Goal: Task Accomplishment & Management: Complete application form

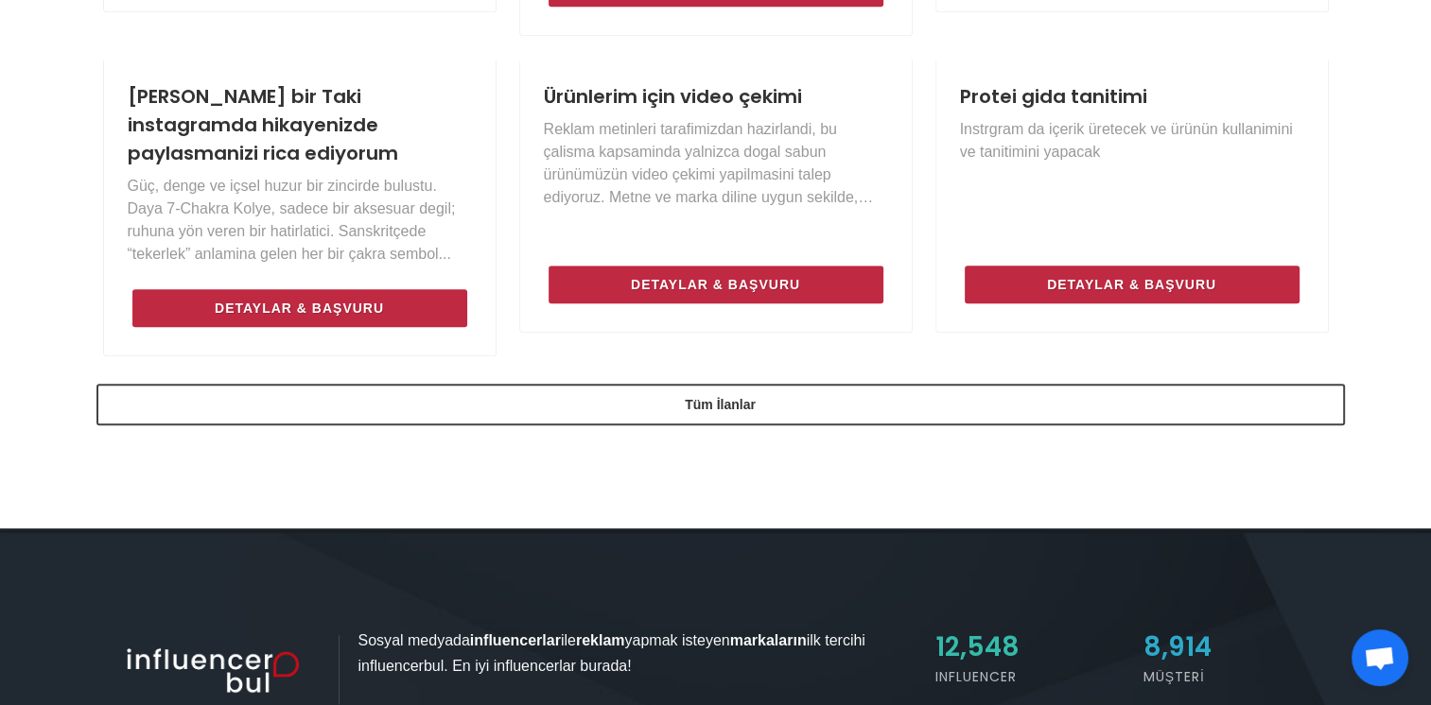
scroll to position [1416, 0]
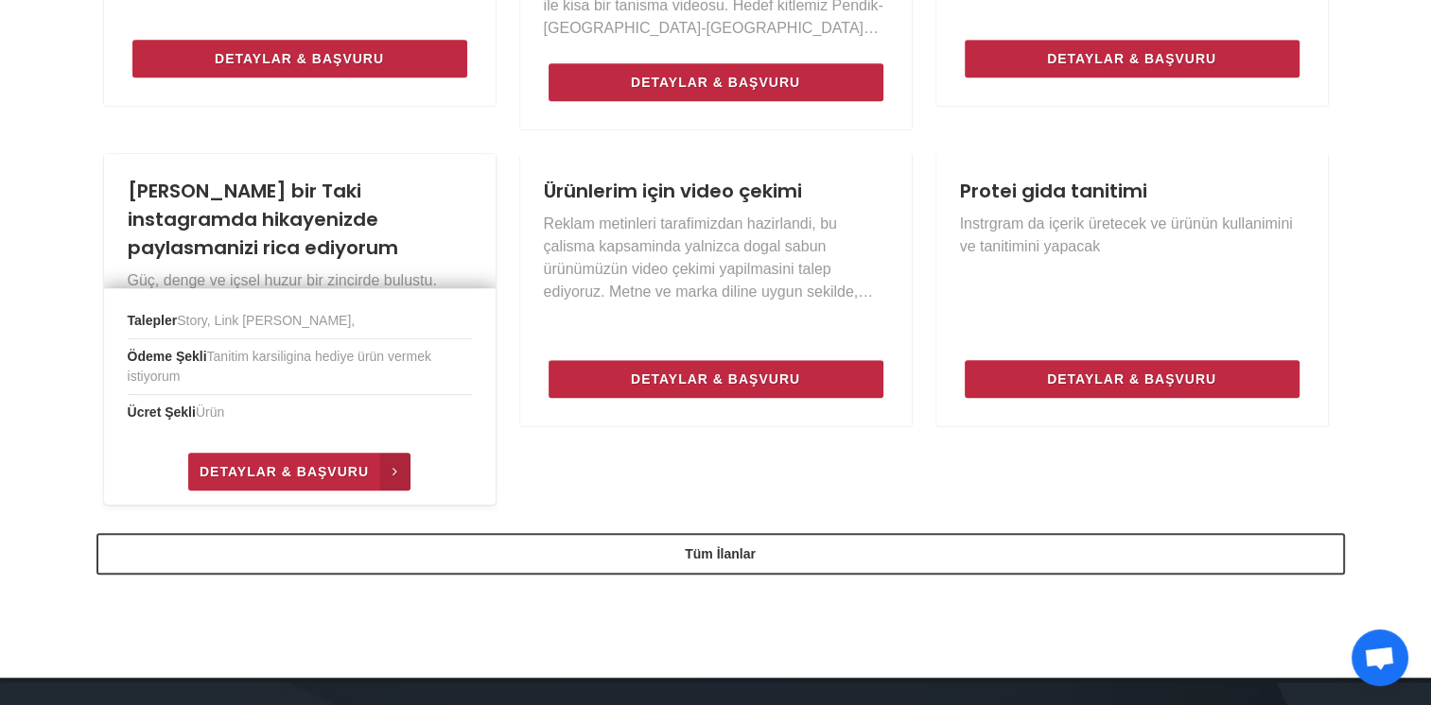
click at [291, 460] on span "Detaylar & Başvuru" at bounding box center [284, 471] width 169 height 23
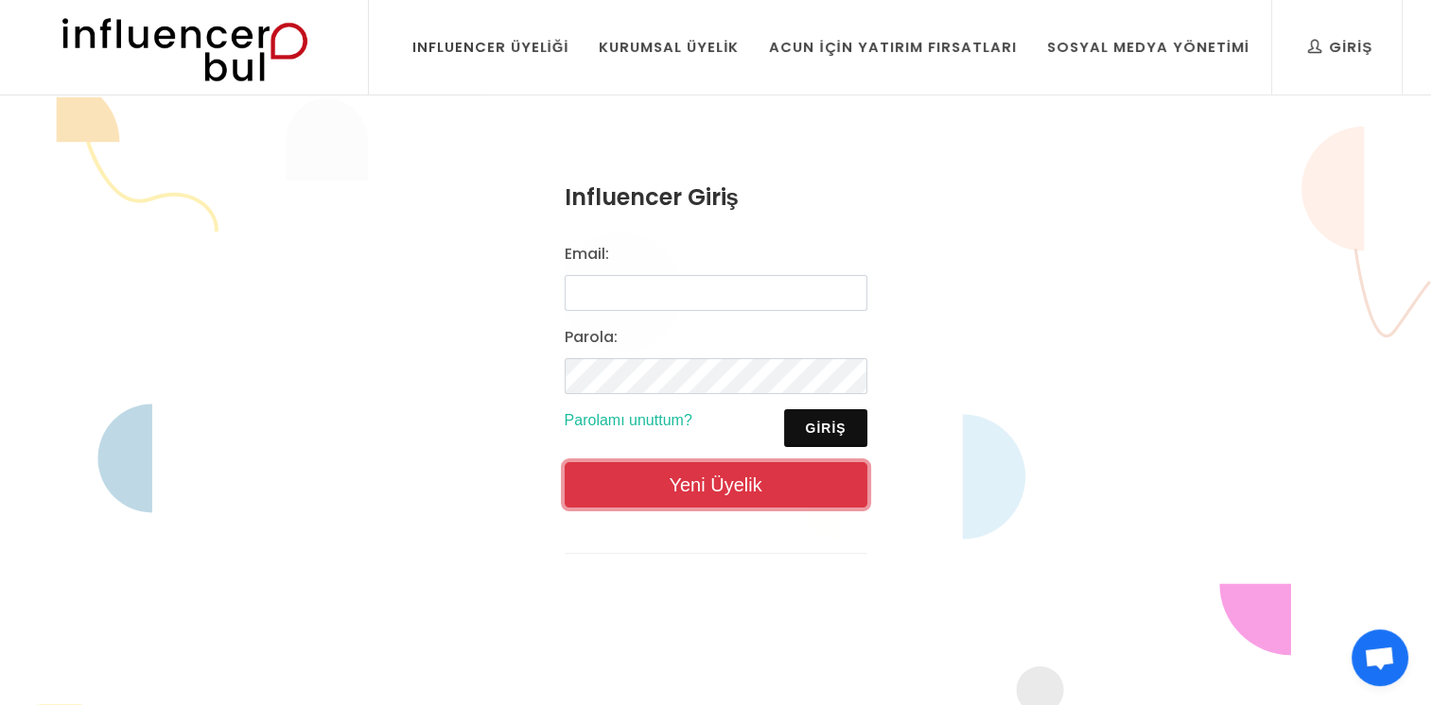
click at [675, 494] on link "Yeni Üyelik" at bounding box center [715, 484] width 303 height 45
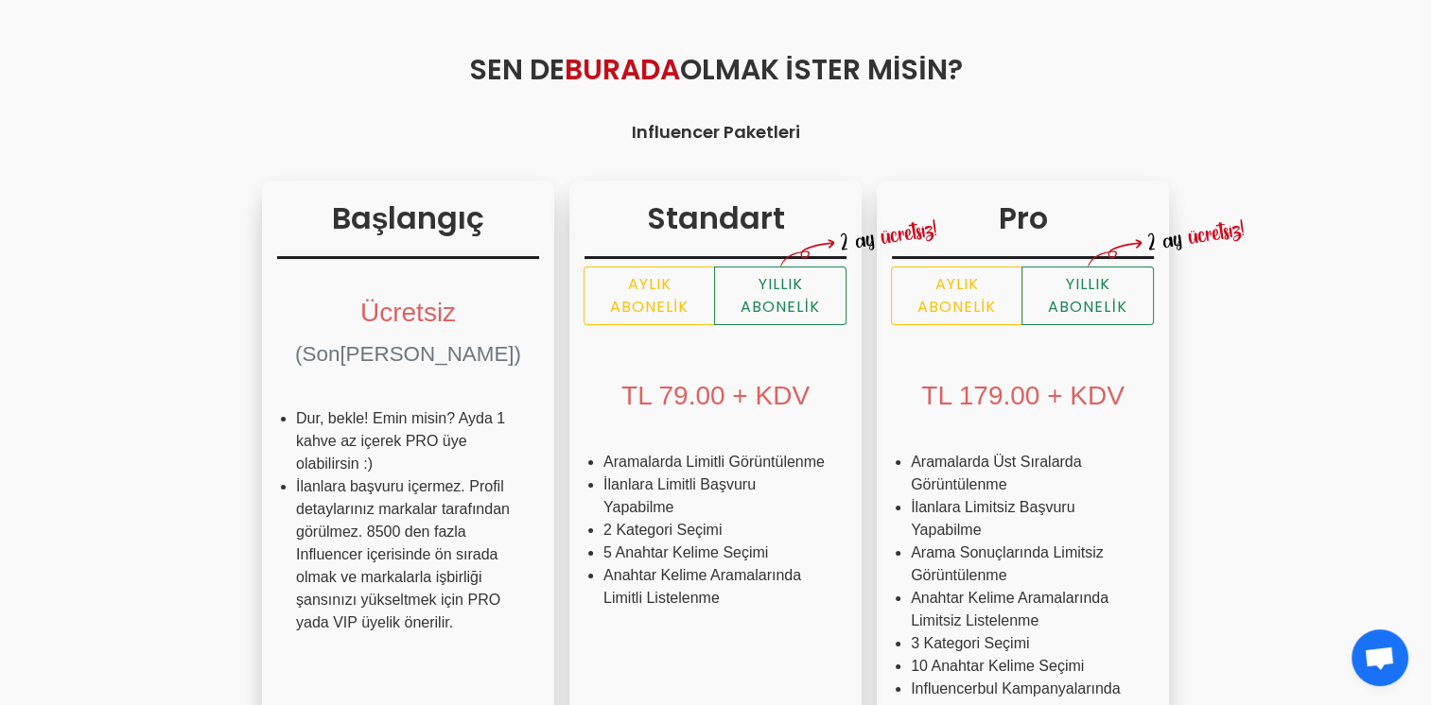
scroll to position [473, 0]
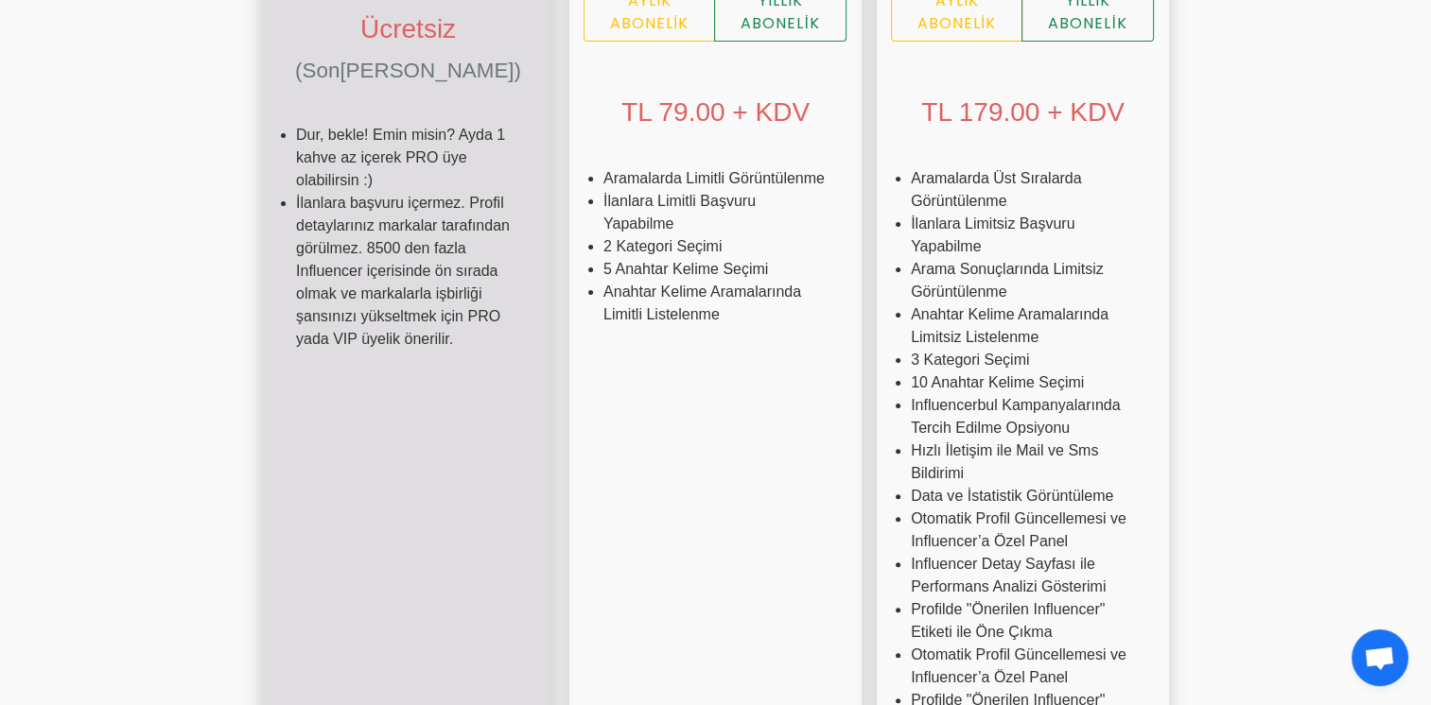
click at [338, 335] on li "İlanlara başvuru içermez. Profil detaylarınız markalar tarafından görülmez. 850…" at bounding box center [408, 271] width 224 height 159
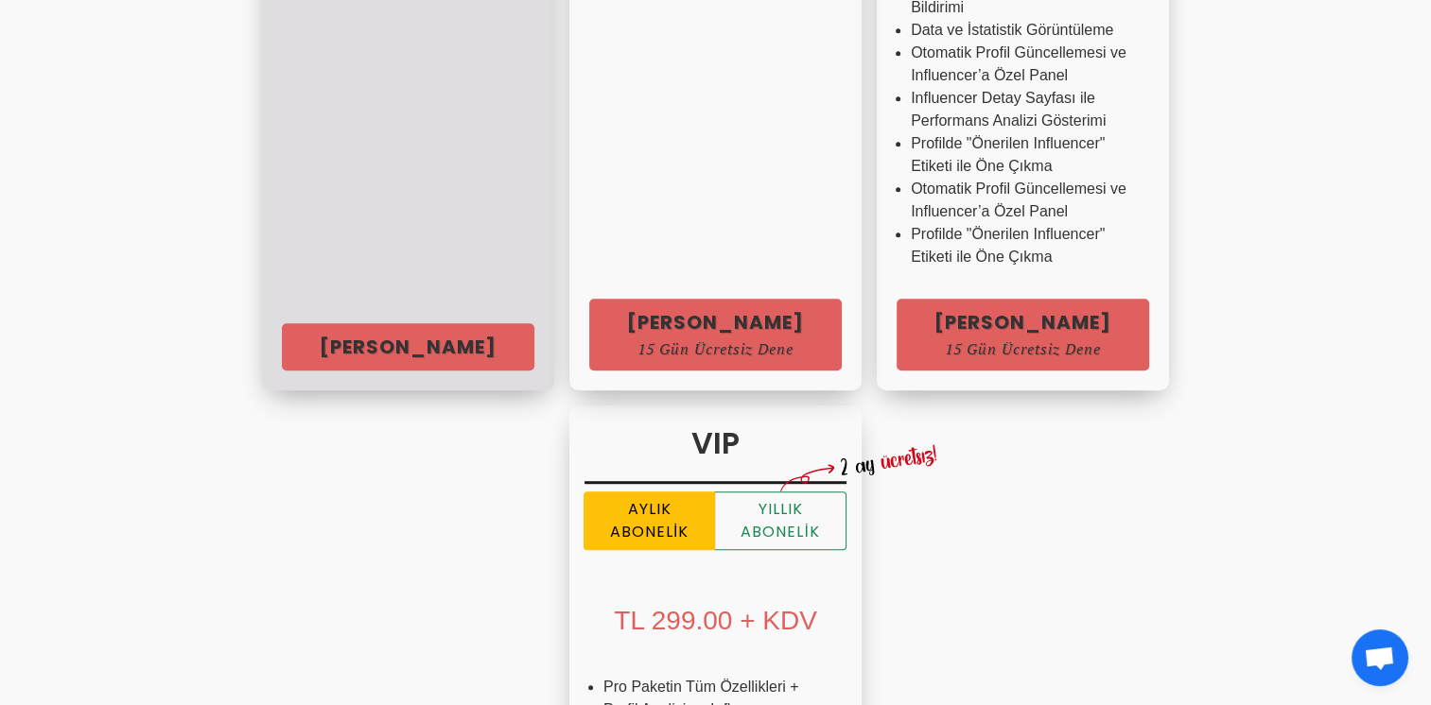
scroll to position [946, 0]
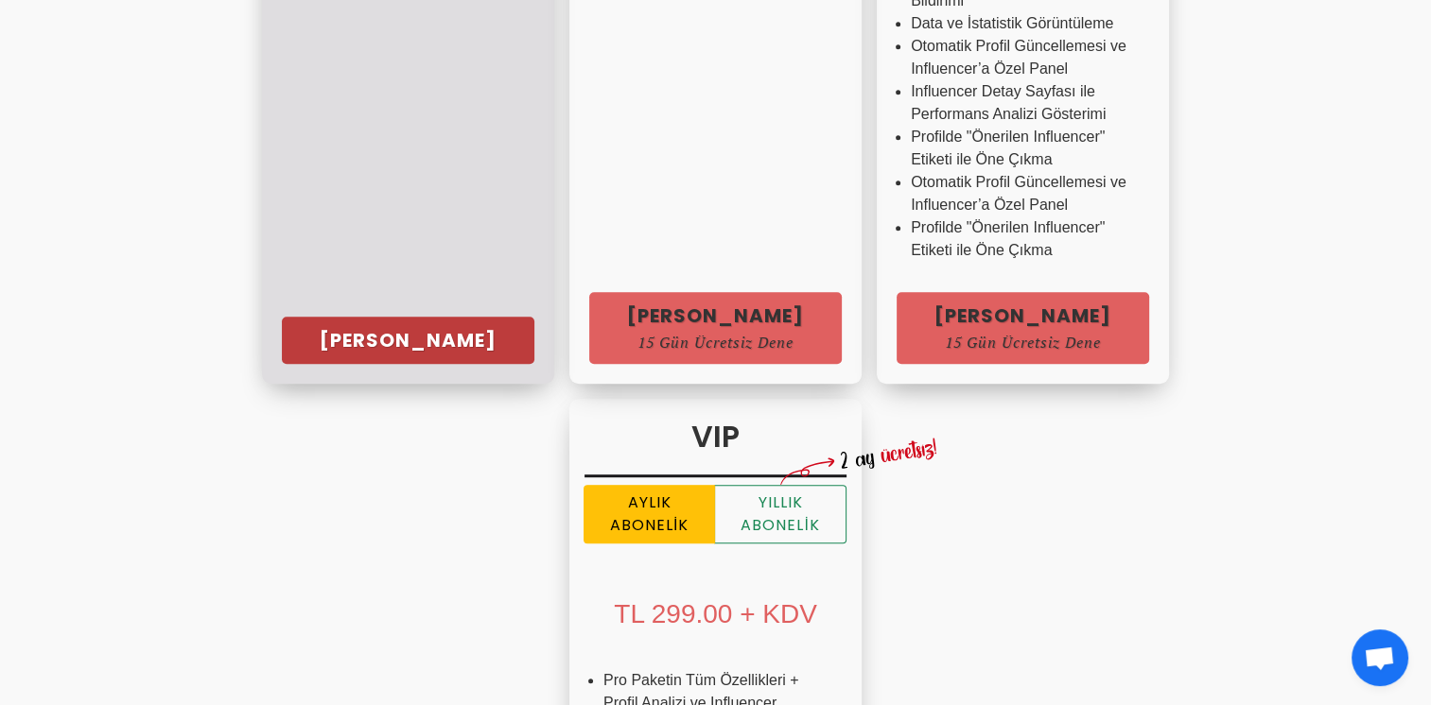
click at [346, 353] on link "Hemen Başla" at bounding box center [408, 340] width 252 height 47
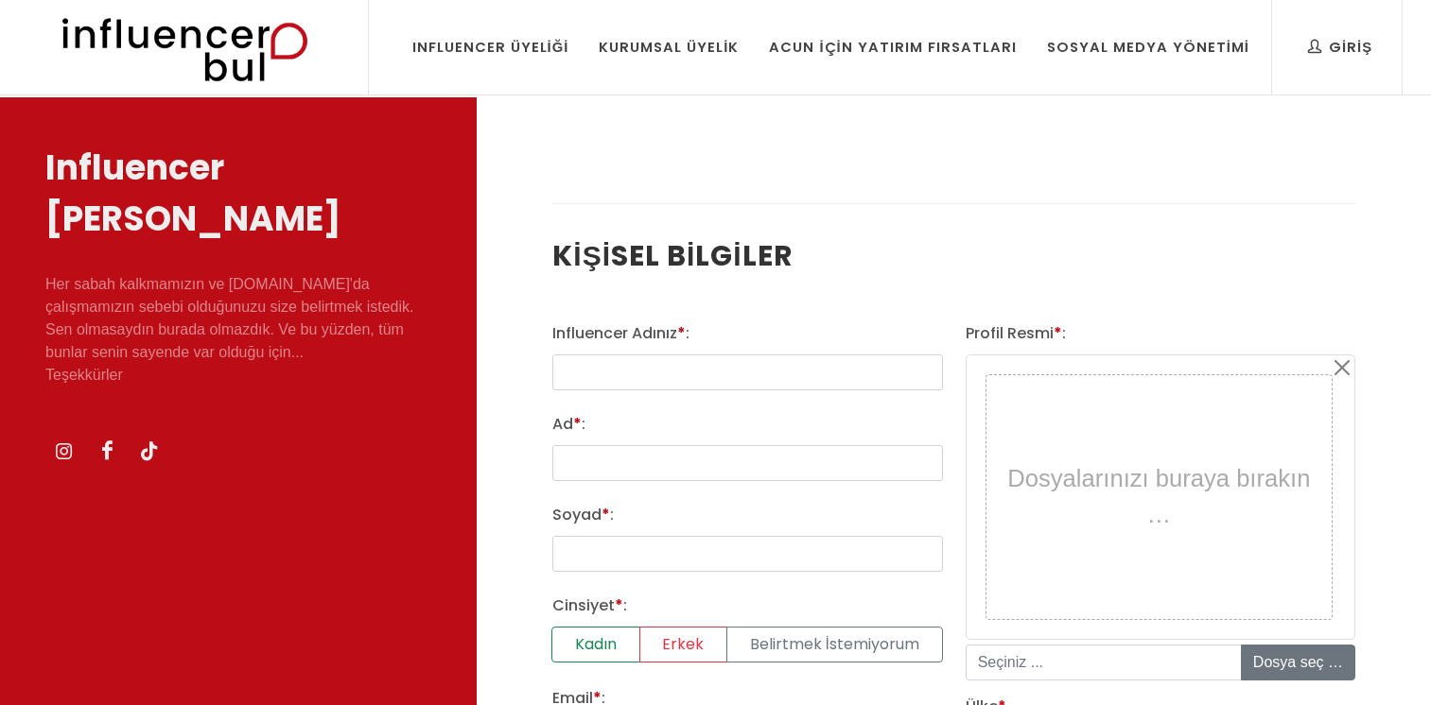
select select
click at [675, 380] on input "text" at bounding box center [747, 373] width 390 height 36
type input "morlarkralicesiy"
click at [661, 450] on input "Ad * :" at bounding box center [747, 463] width 390 height 36
type input "Yasemin"
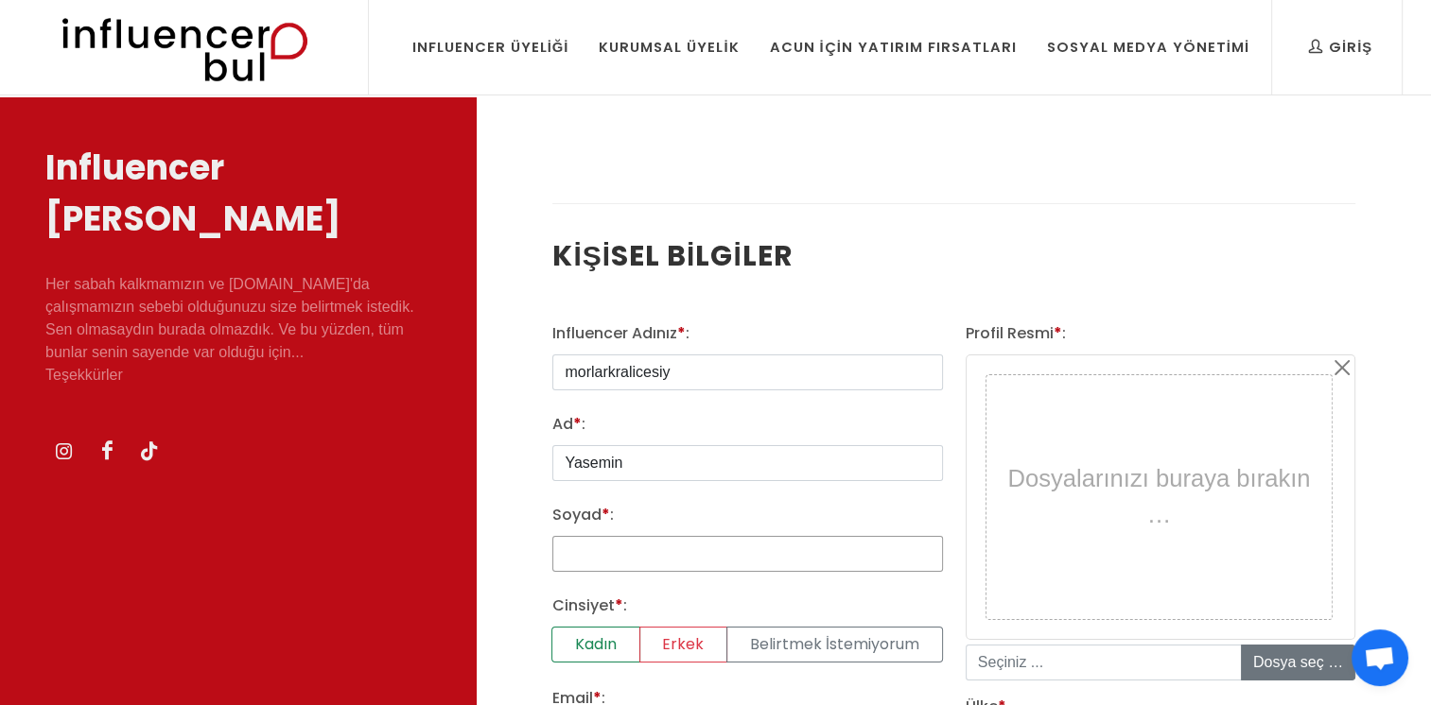
type input "[PERSON_NAME]"
type input "[EMAIL_ADDRESS][DOMAIN_NAME]"
type input "0534 588 40 42"
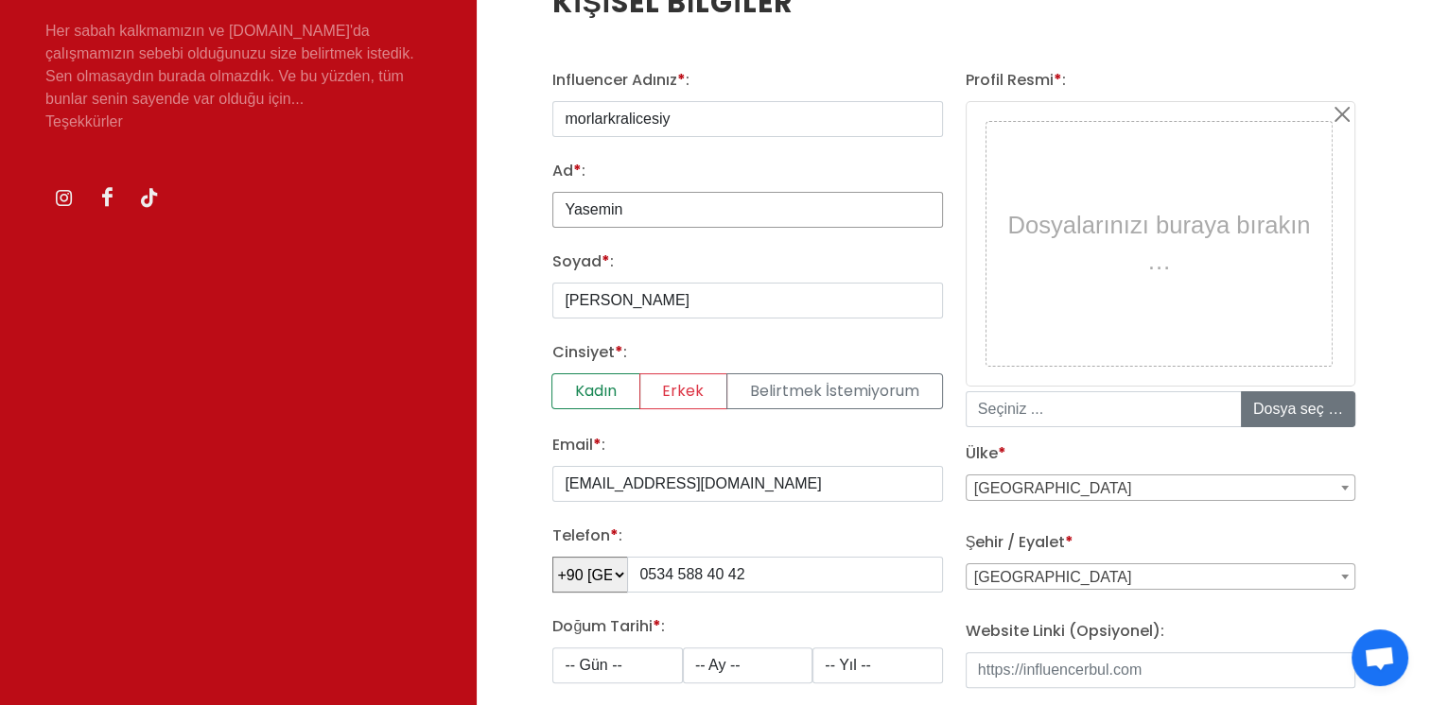
scroll to position [378, 0]
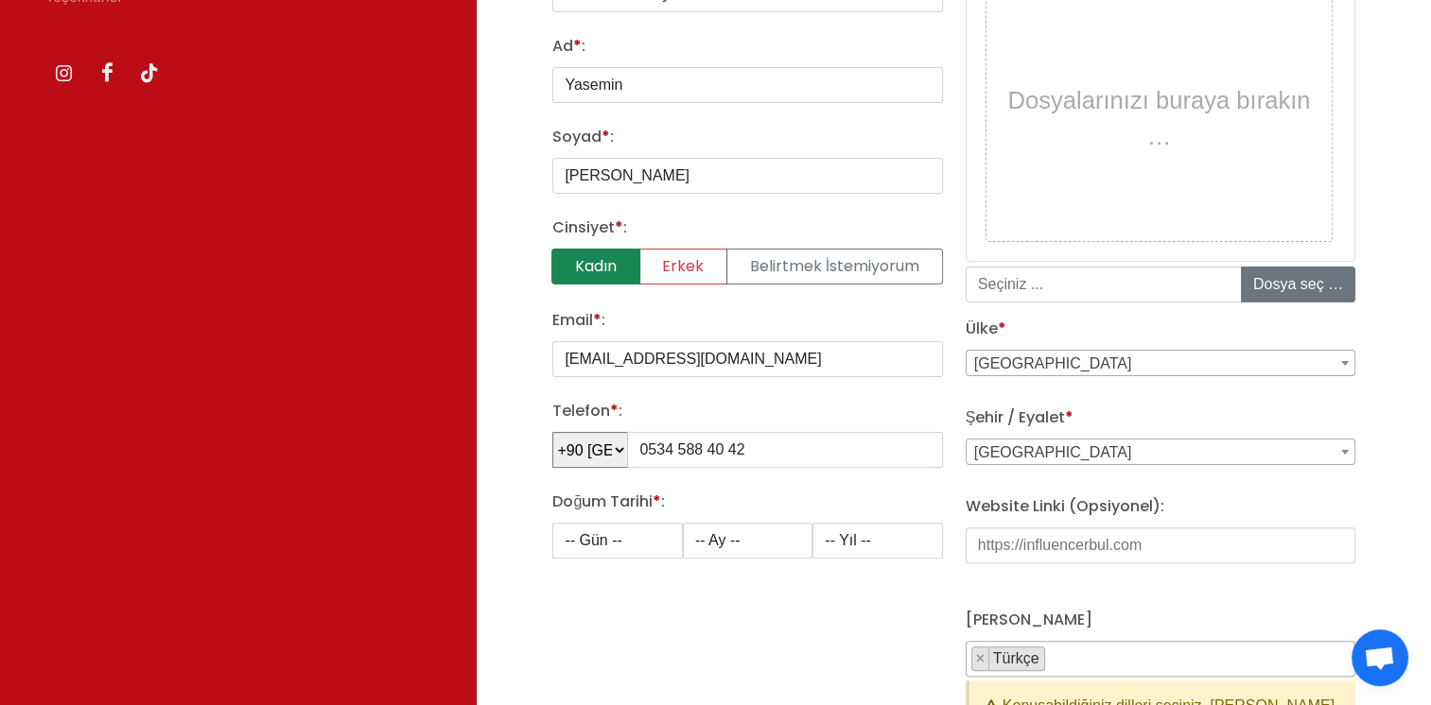
click at [611, 267] on label "Kadın" at bounding box center [595, 267] width 88 height 36
click at [564, 261] on input "Kadın" at bounding box center [558, 255] width 12 height 12
radio input "true"
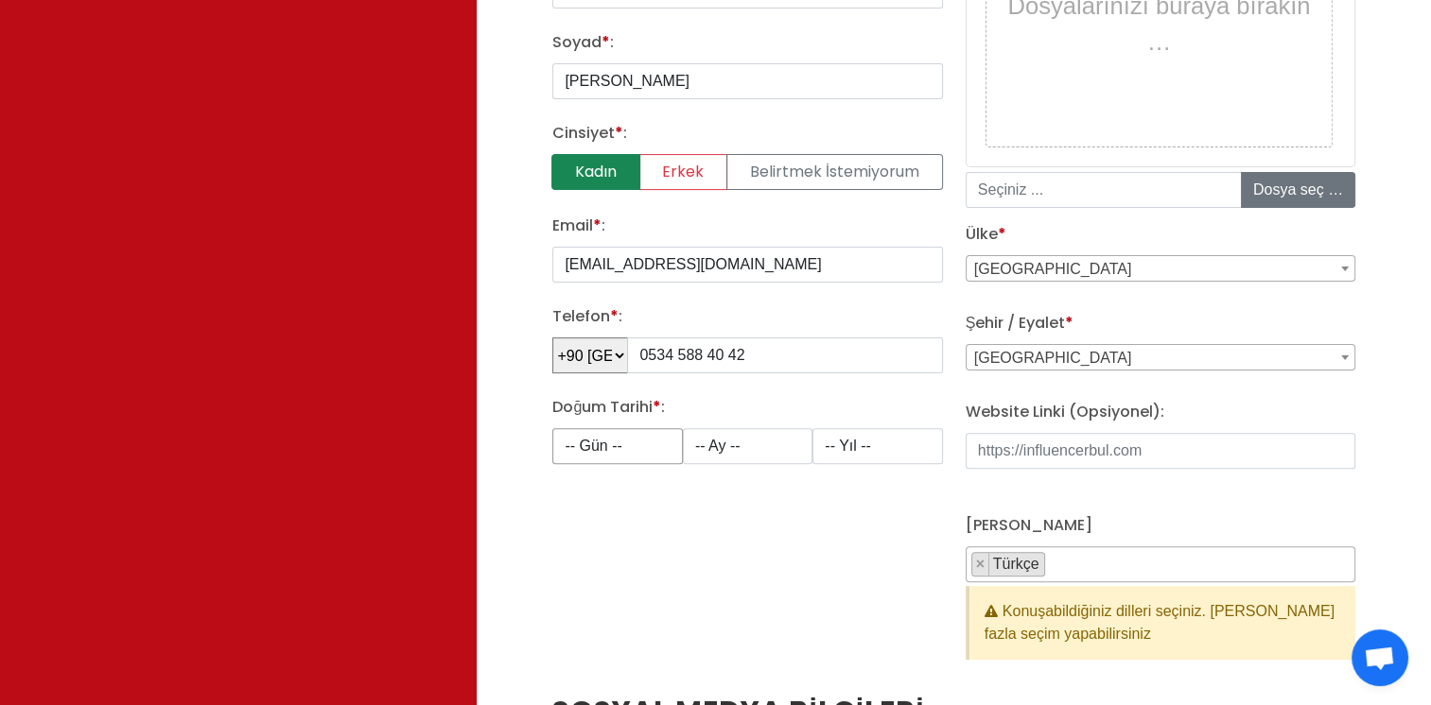
click at [636, 446] on select "-- Gün -- 1 2 3 4 5 6 7 8 9 10 11 12 13 14 15 16 17 18 19 20 21 22 23 24 25 26 …" at bounding box center [617, 446] width 130 height 36
select select "9"
click at [552, 428] on select "-- Gün -- 1 2 3 4 5 6 7 8 9 10 11 12 13 14 15 16 17 18 19 20 21 22 23 24 25 26 …" at bounding box center [617, 446] width 130 height 36
click at [762, 433] on select "-- Ay -- 1 2 3 4 5 6 7 8 9 10 11 12" at bounding box center [748, 446] width 130 height 36
select select "3"
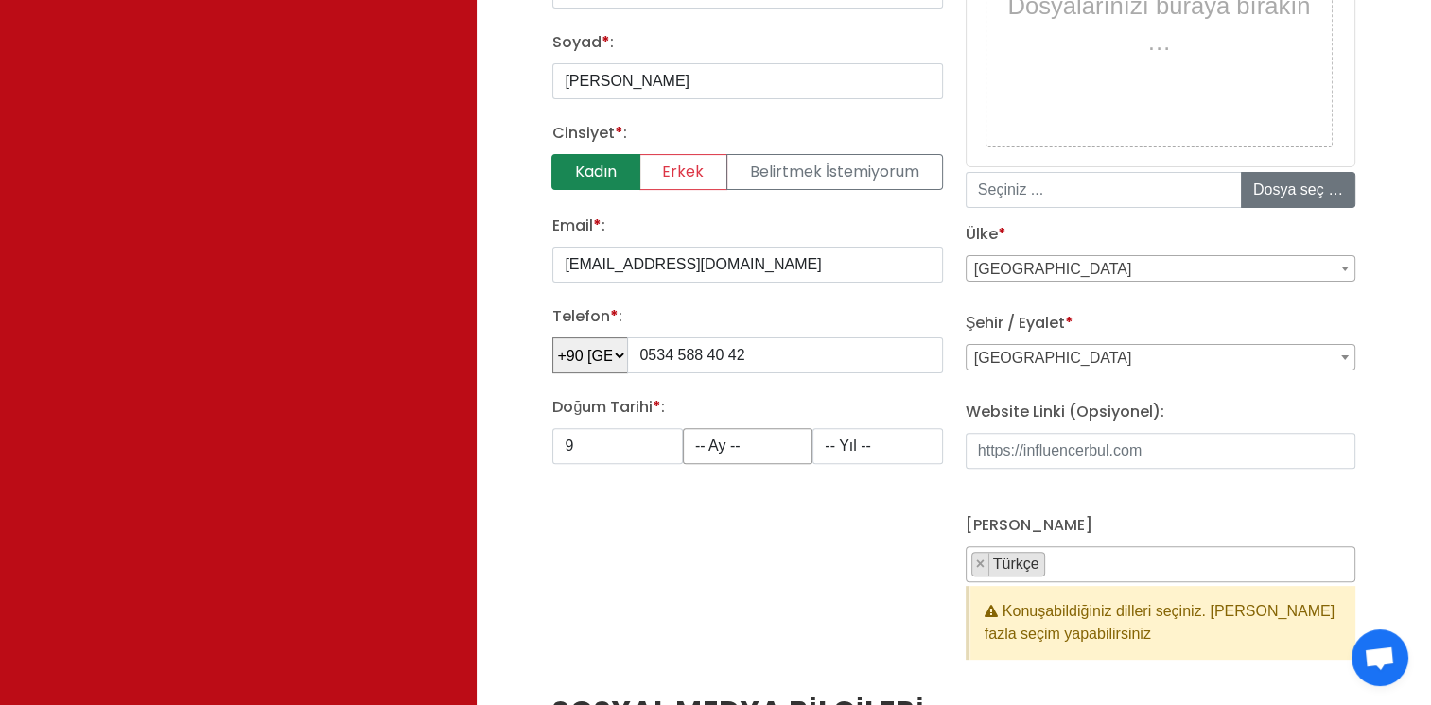
click at [683, 428] on select "-- Ay -- 1 2 3 4 5 6 7 8 9 10 11 12" at bounding box center [748, 446] width 130 height 36
click at [817, 441] on select "-- Yıl -- 2008 2007 2006 2005 2004 2003 2002 2001 2000 1999 1998 1997 1996 1995…" at bounding box center [877, 446] width 130 height 36
select select "1988"
click at [812, 428] on select "-- Yıl -- 2008 2007 2006 2005 2004 2003 2002 2001 2000 1999 1998 1997 1996 1995…" at bounding box center [877, 446] width 130 height 36
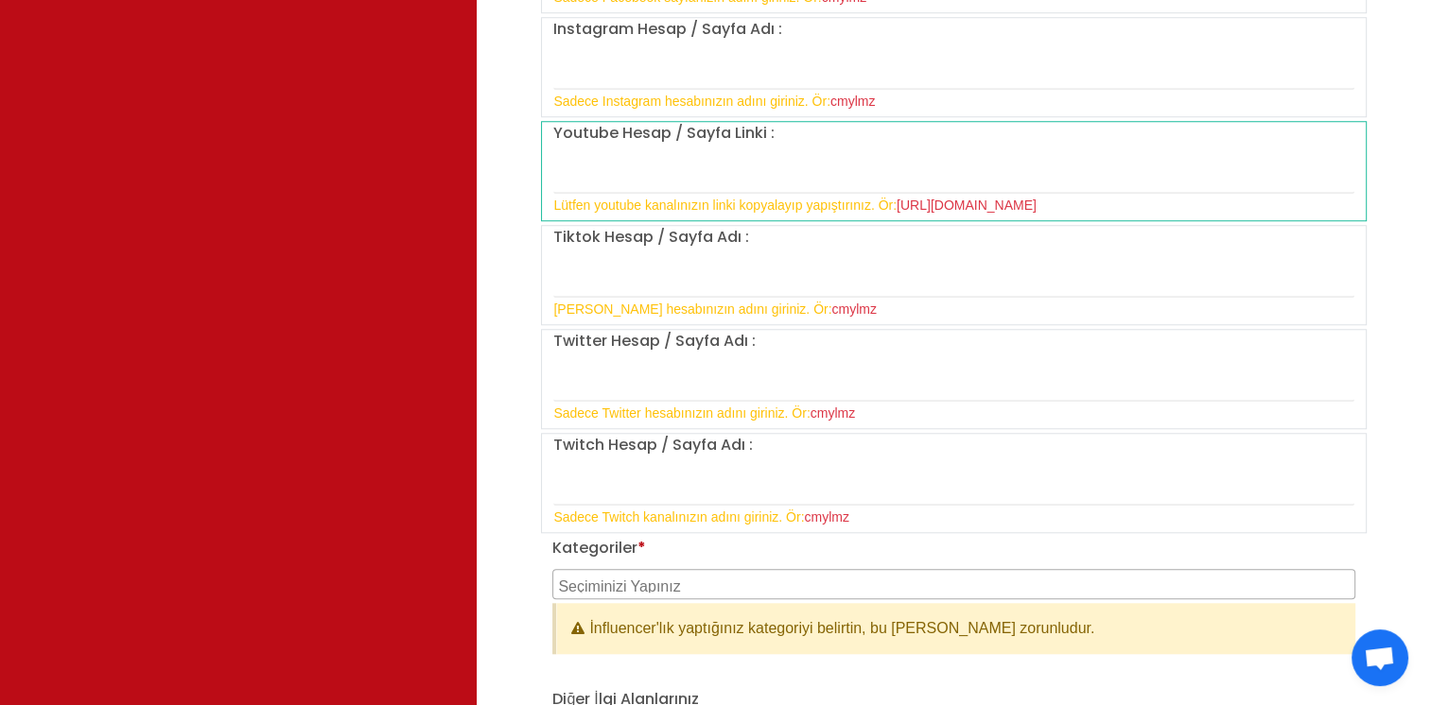
scroll to position [1513, 0]
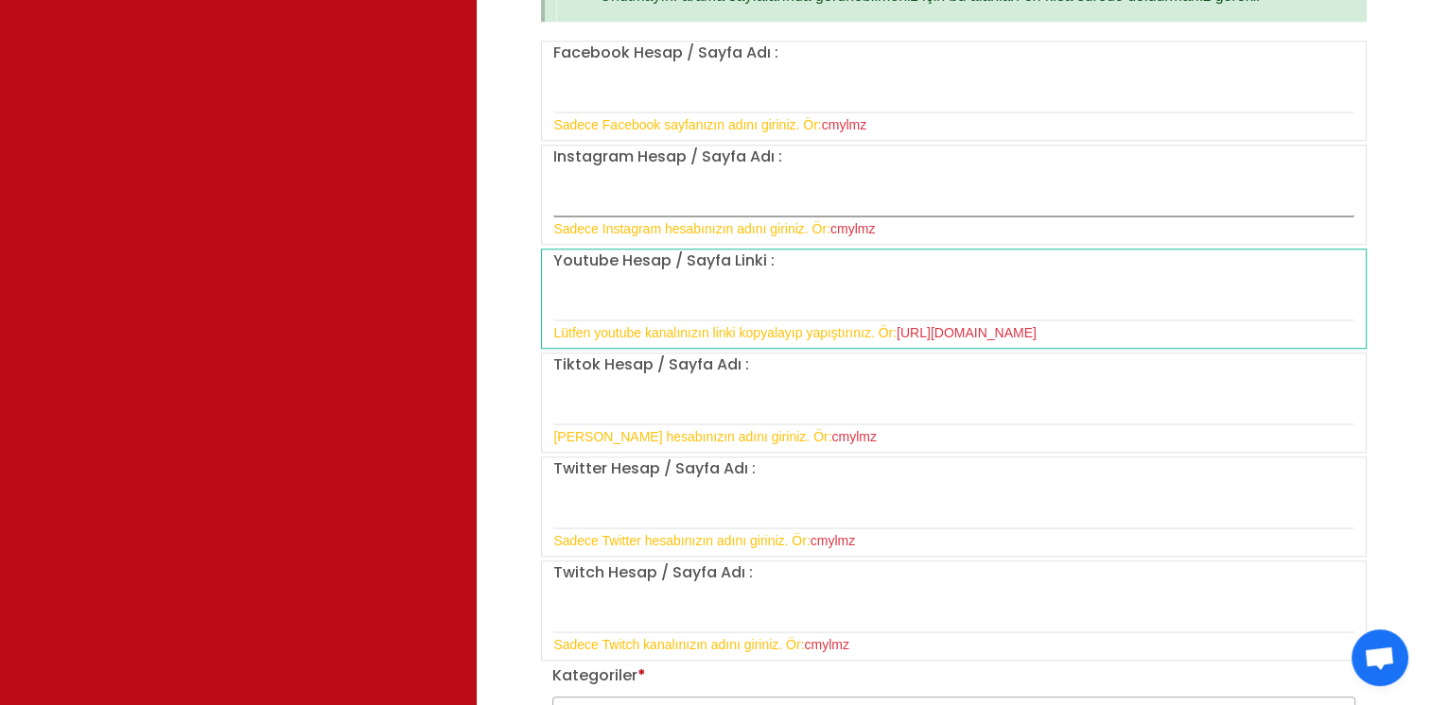
click at [622, 192] on input "text" at bounding box center [953, 198] width 801 height 40
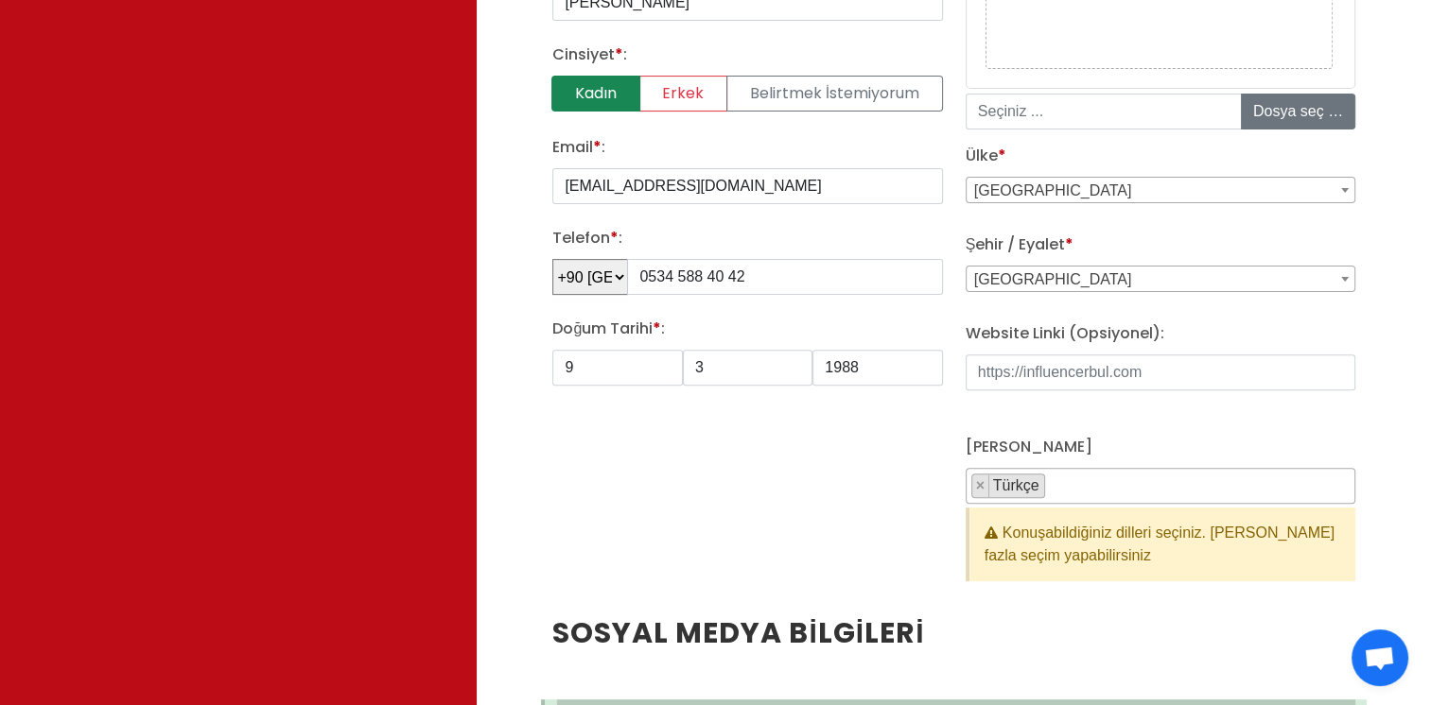
scroll to position [567, 0]
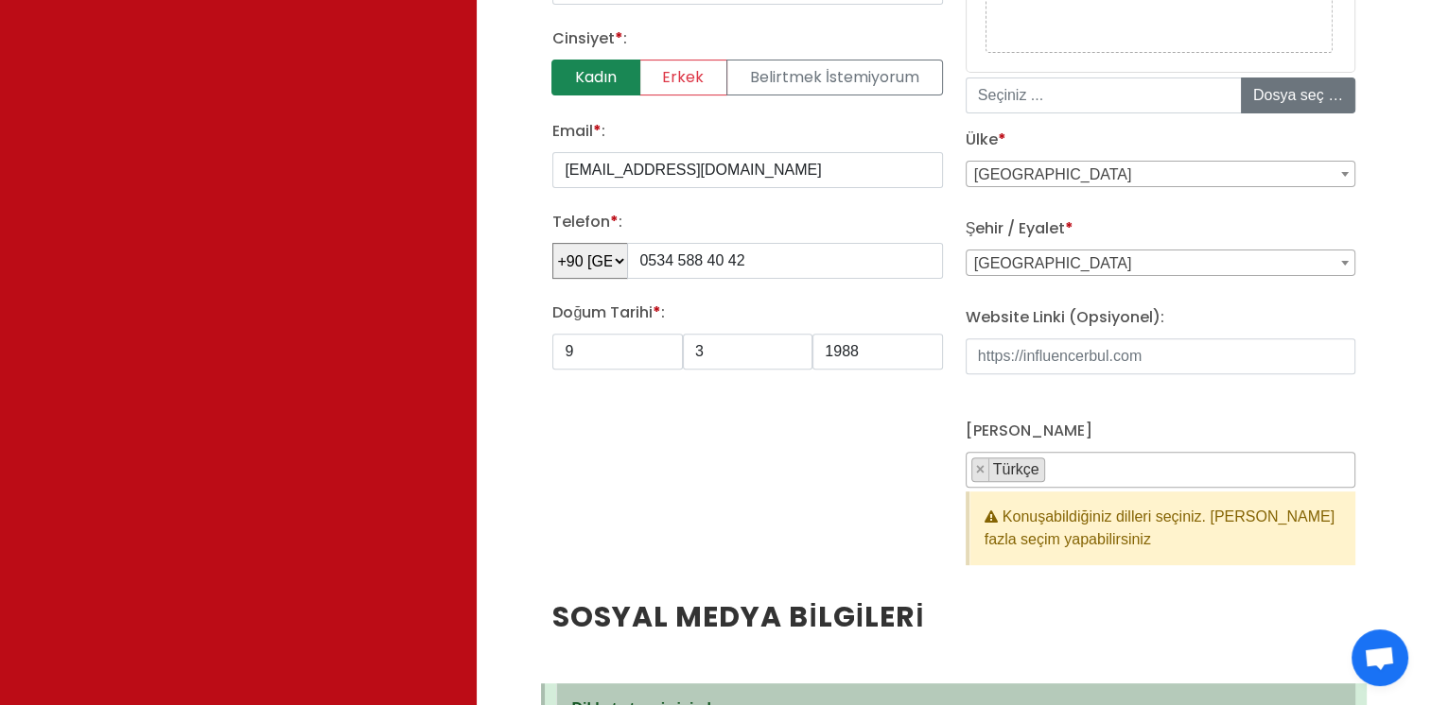
type input "morlarkralicesiy"
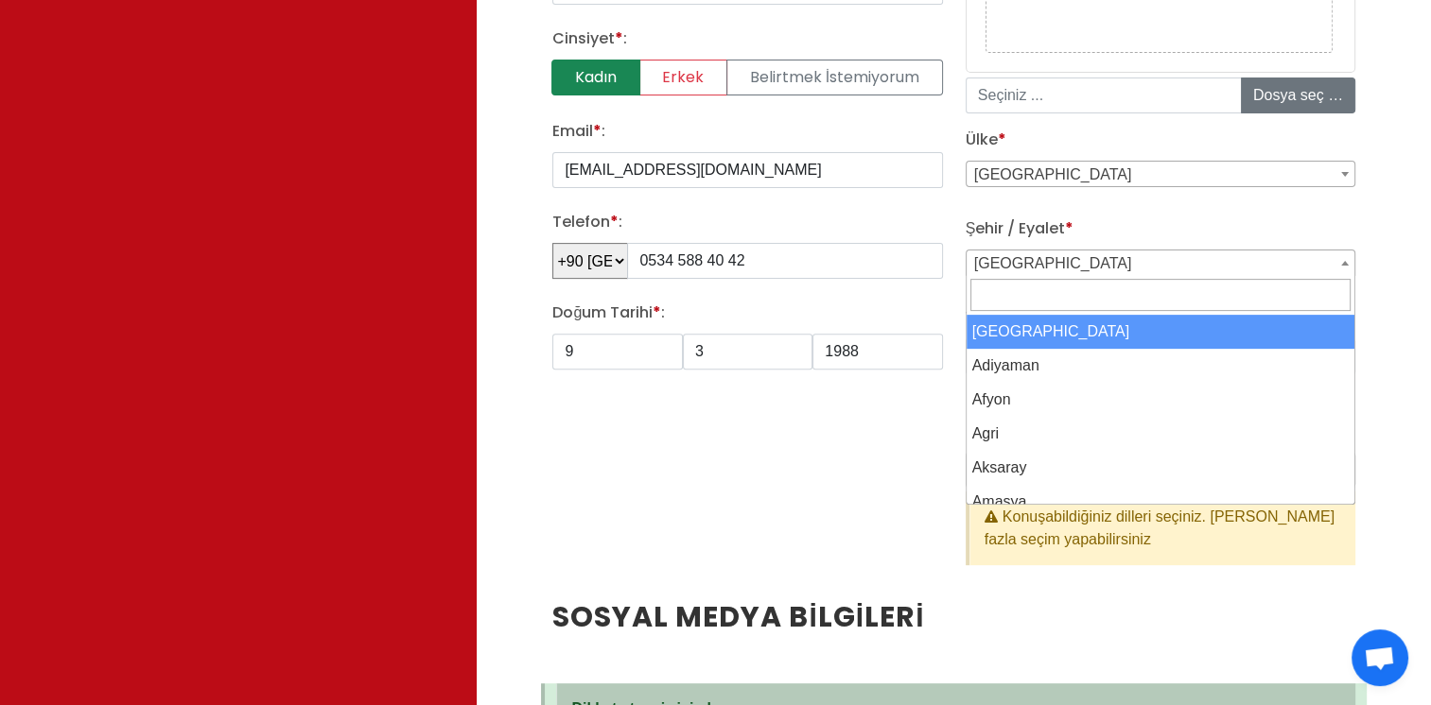
click at [1031, 259] on span "[GEOGRAPHIC_DATA]" at bounding box center [1160, 264] width 388 height 26
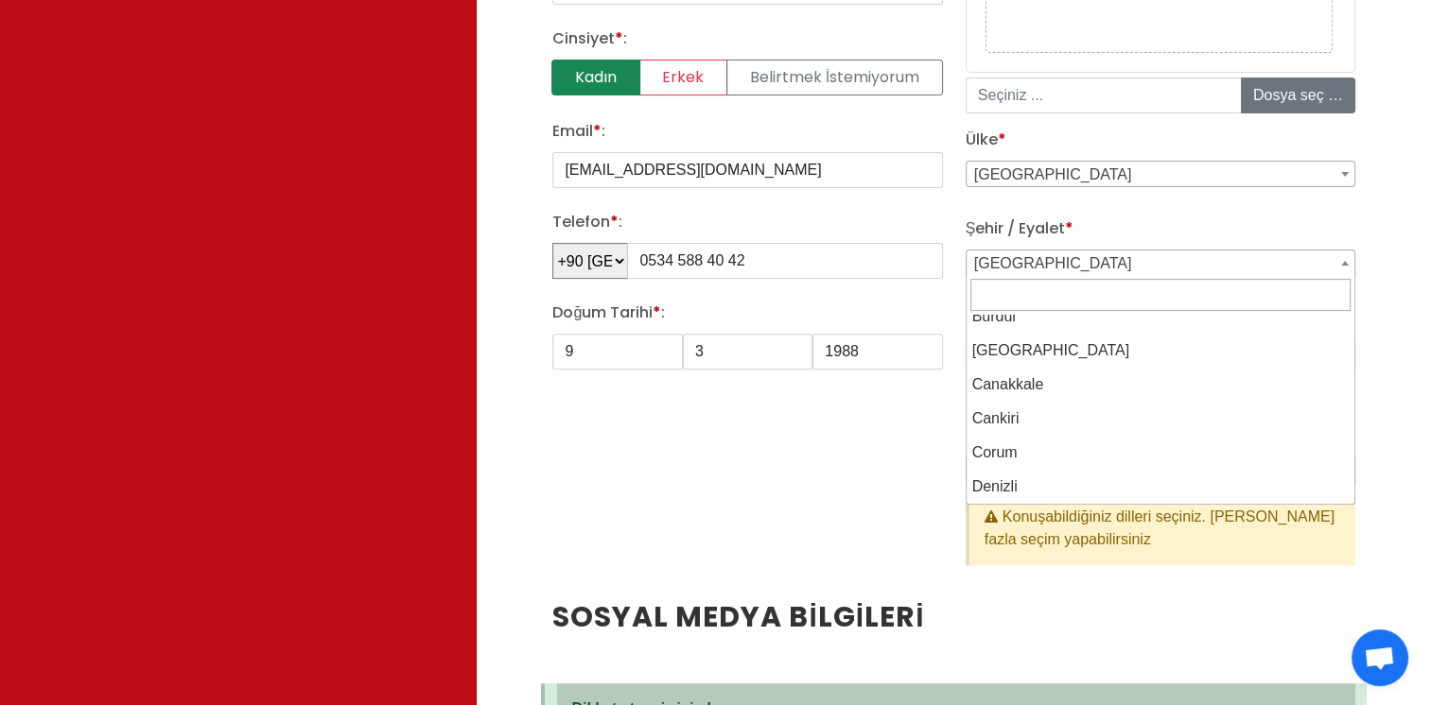
scroll to position [1229, 0]
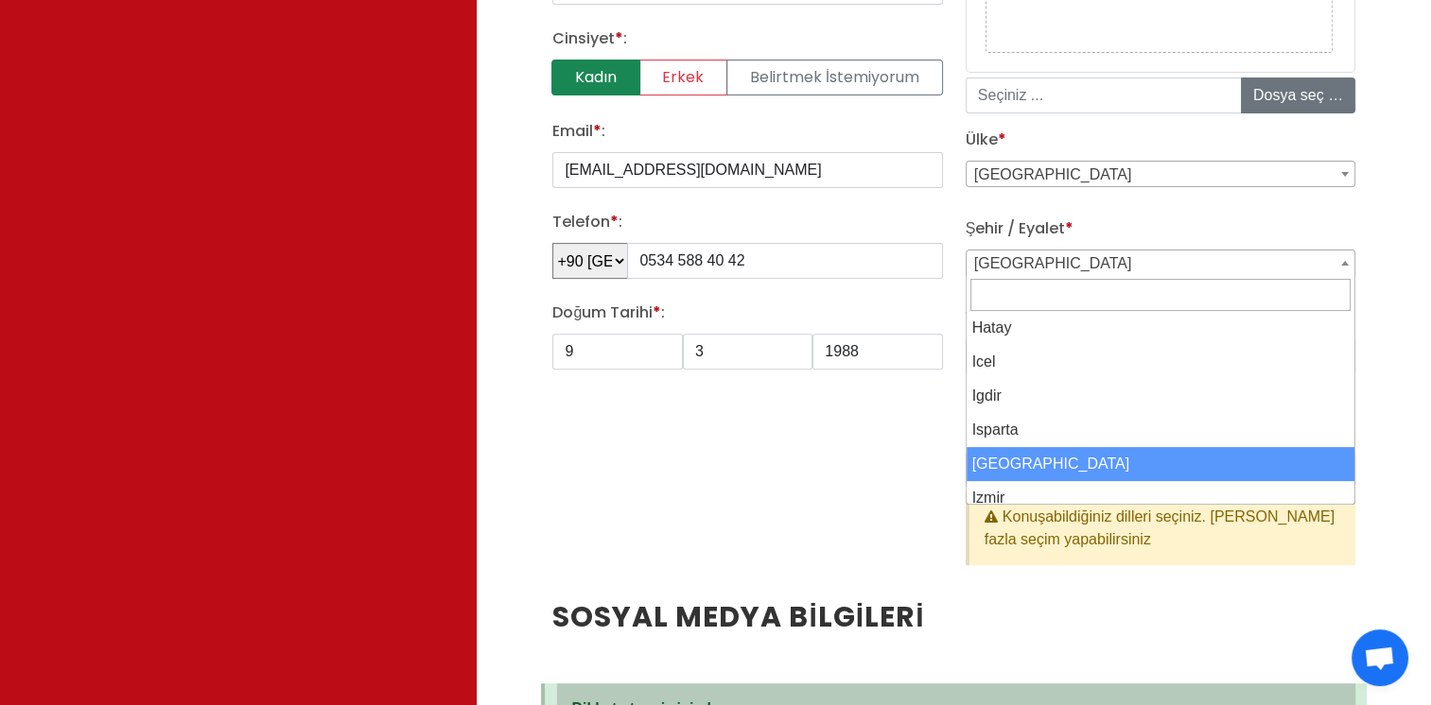
select select "3703"
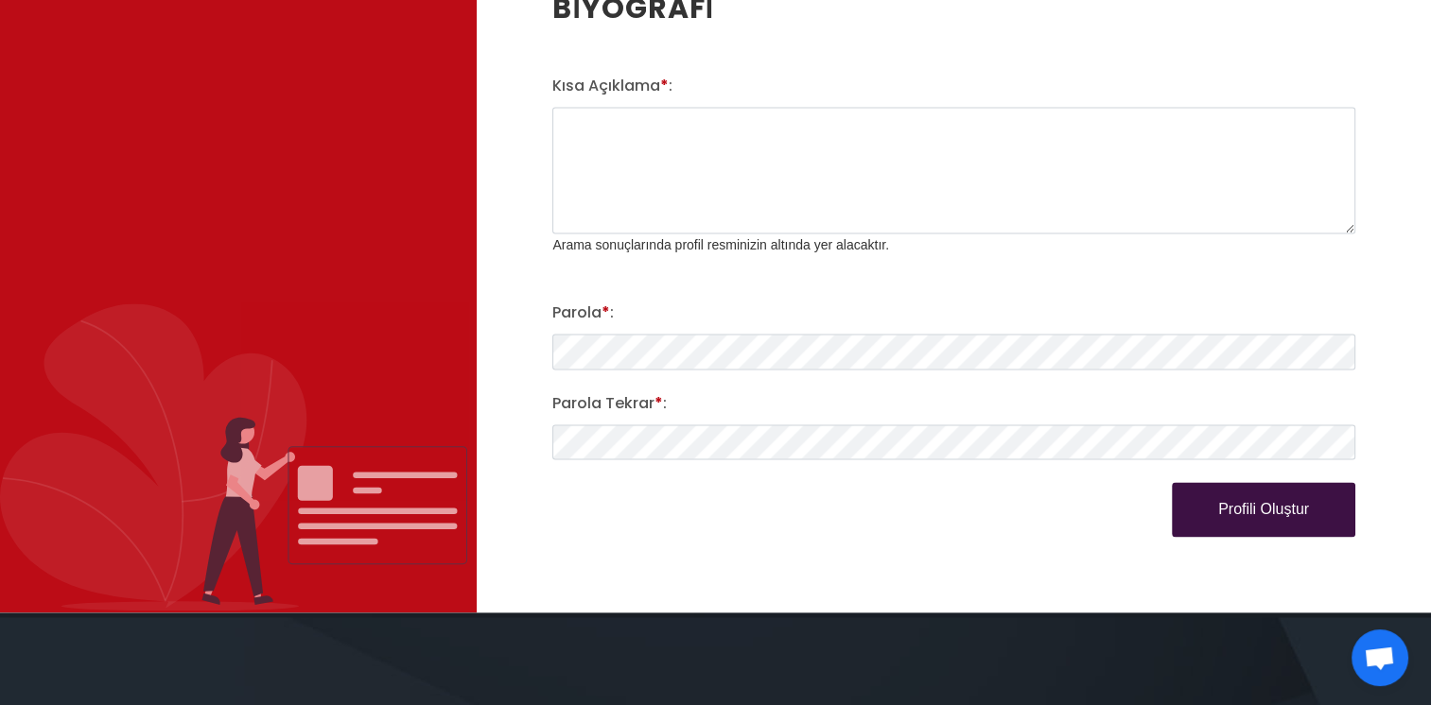
scroll to position [2931, 0]
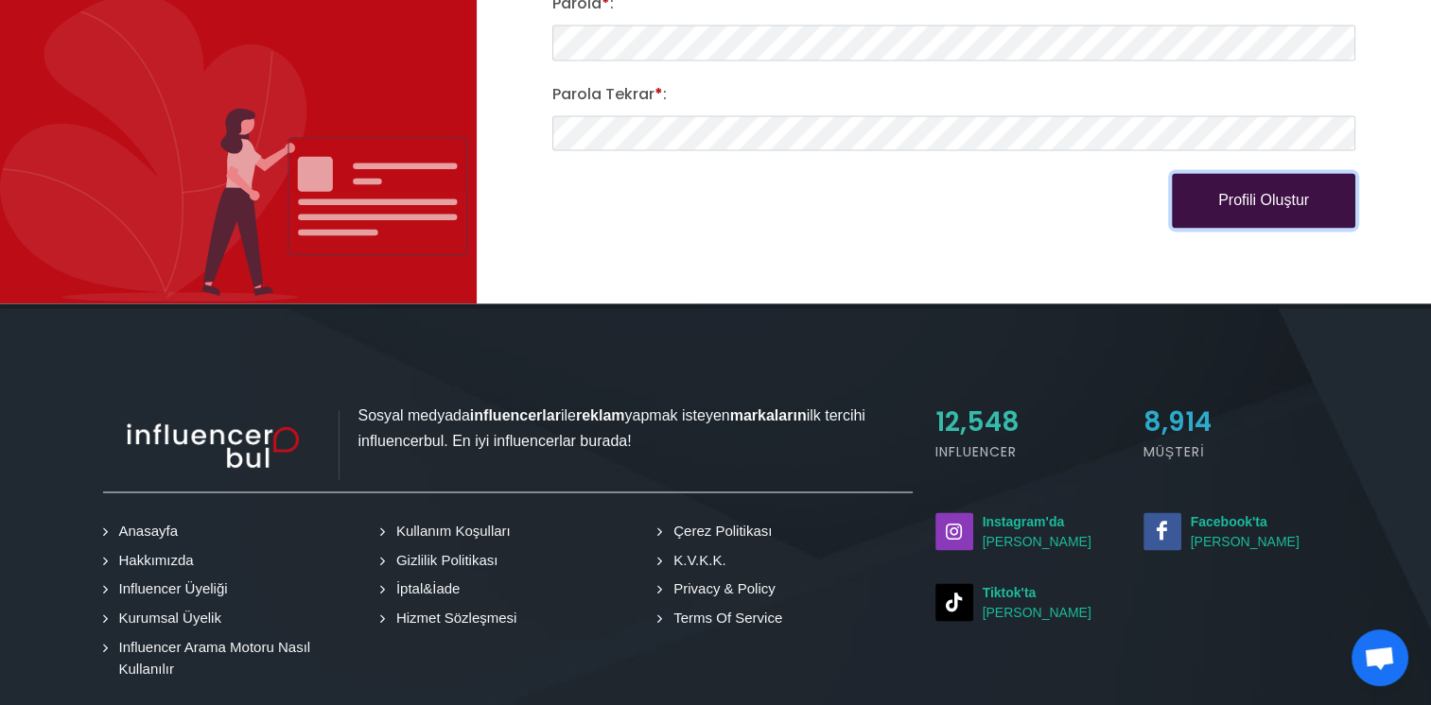
click at [1231, 192] on button "Profili Oluştur" at bounding box center [1262, 200] width 183 height 55
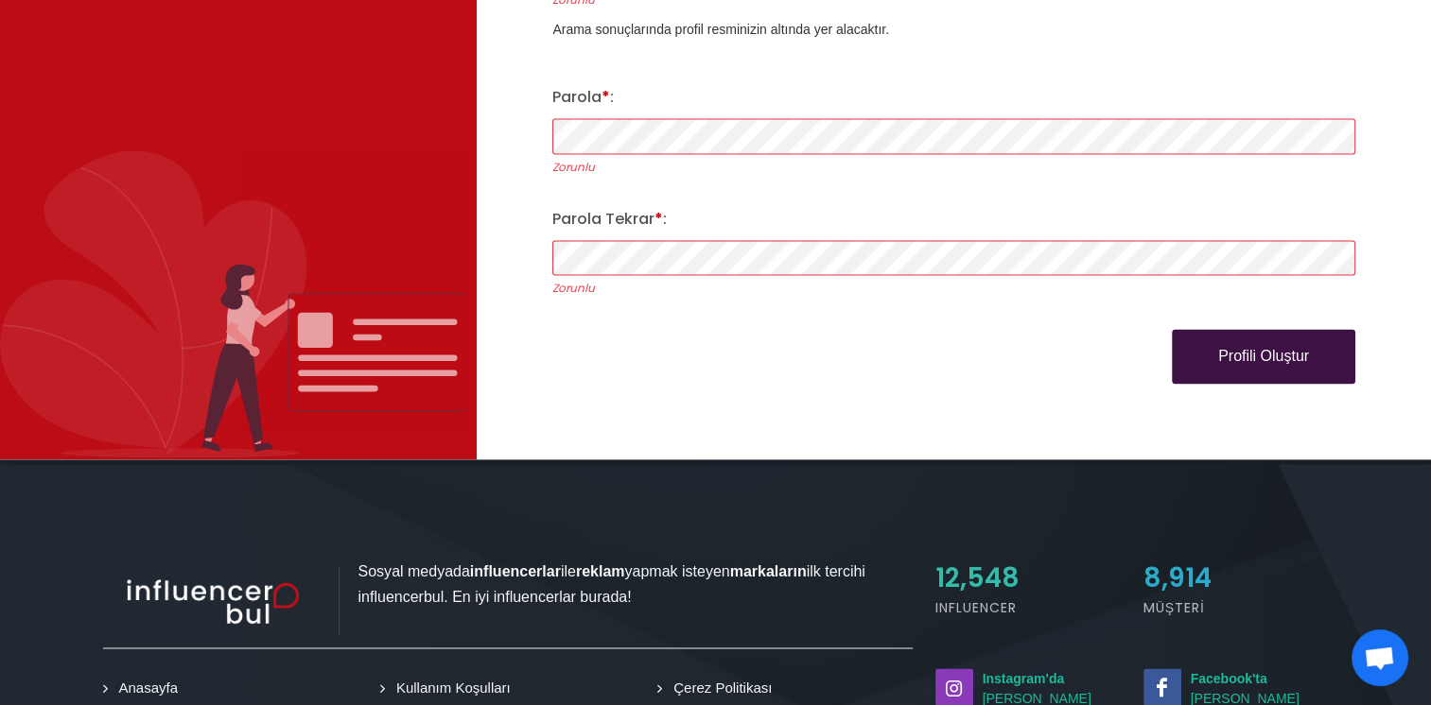
click at [683, 149] on div "Parola * : Zorunlu" at bounding box center [953, 135] width 825 height 99
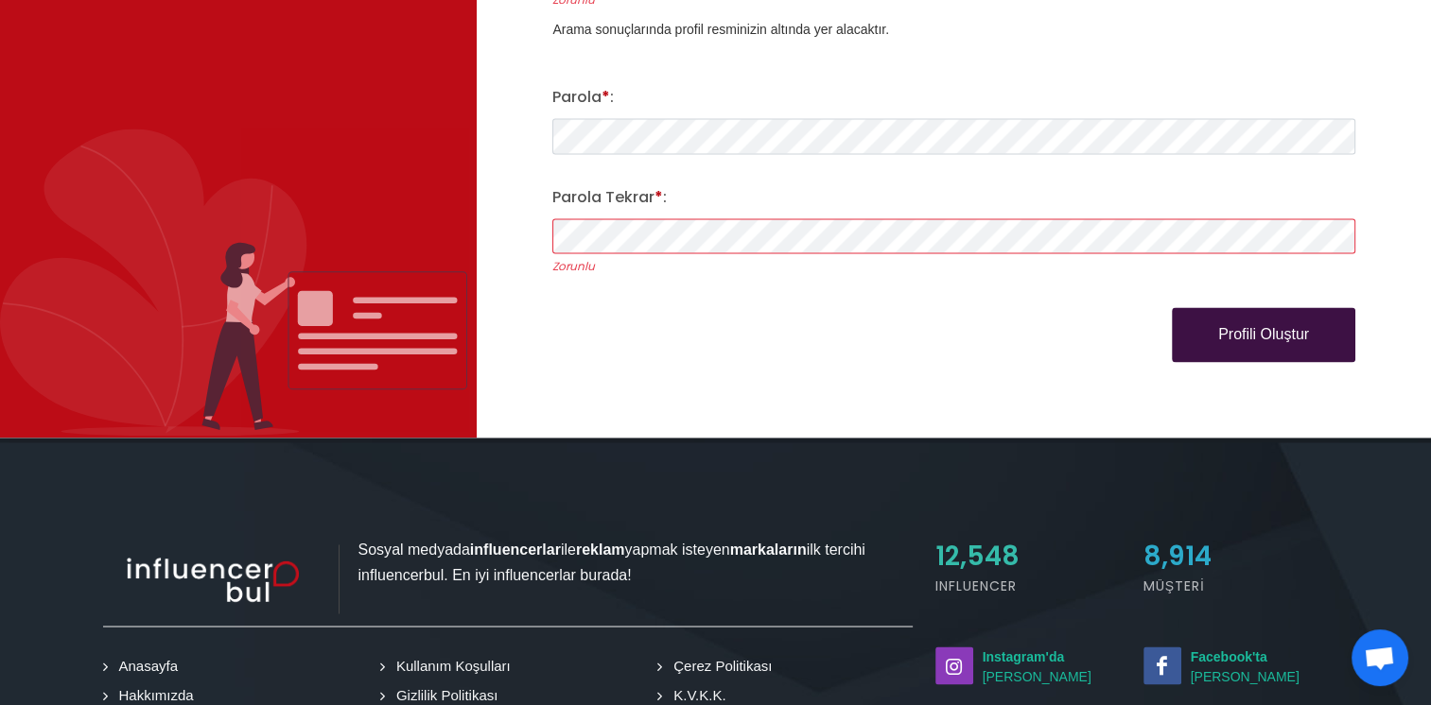
click at [681, 249] on div "Parola Tekrar * : Zorunlu" at bounding box center [953, 235] width 825 height 99
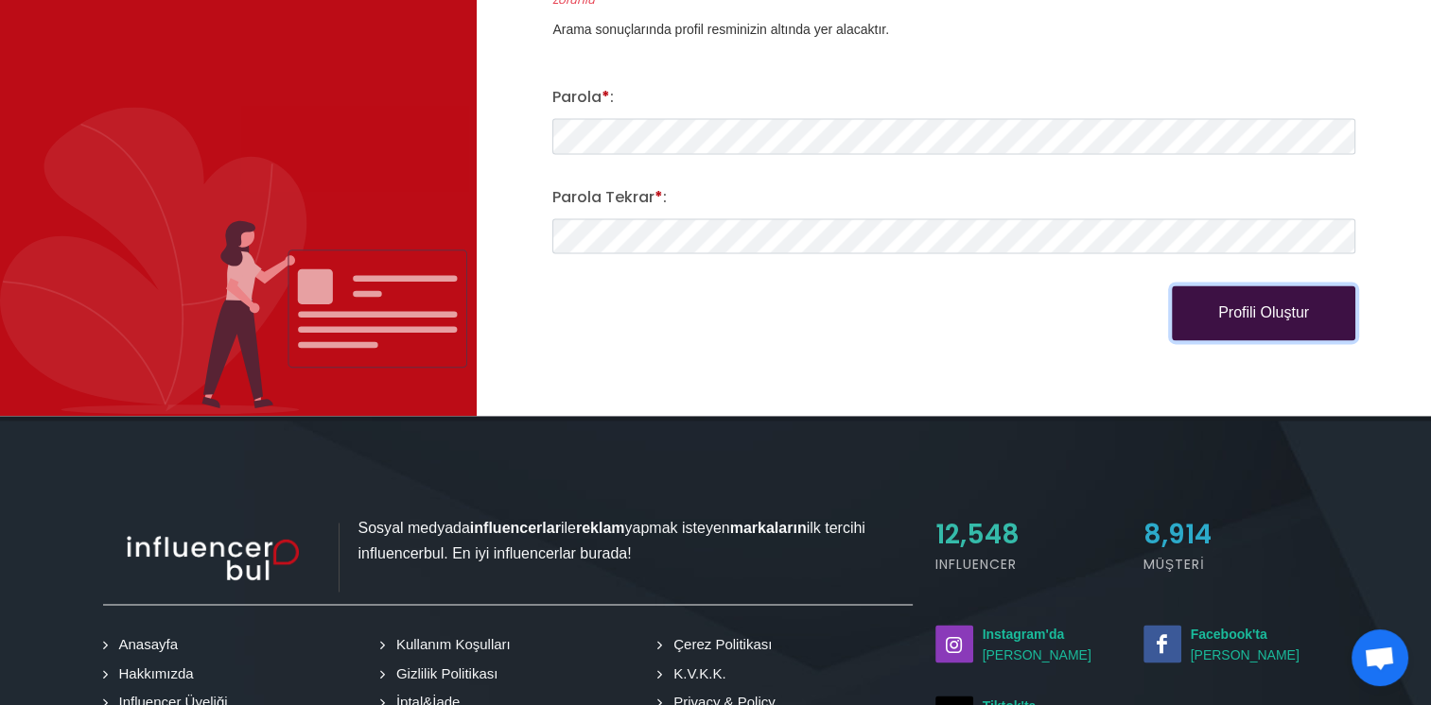
click at [1225, 304] on button "Profili Oluştur" at bounding box center [1262, 313] width 183 height 55
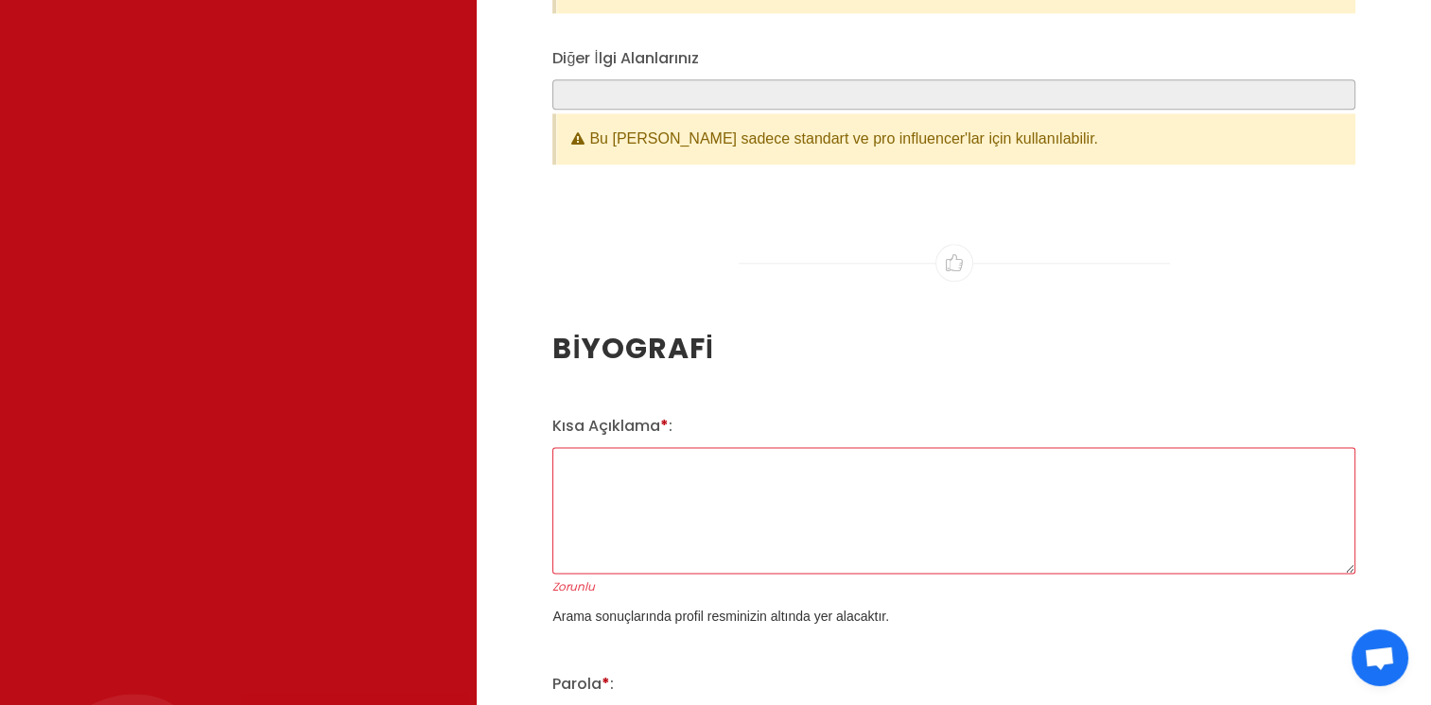
scroll to position [2364, 0]
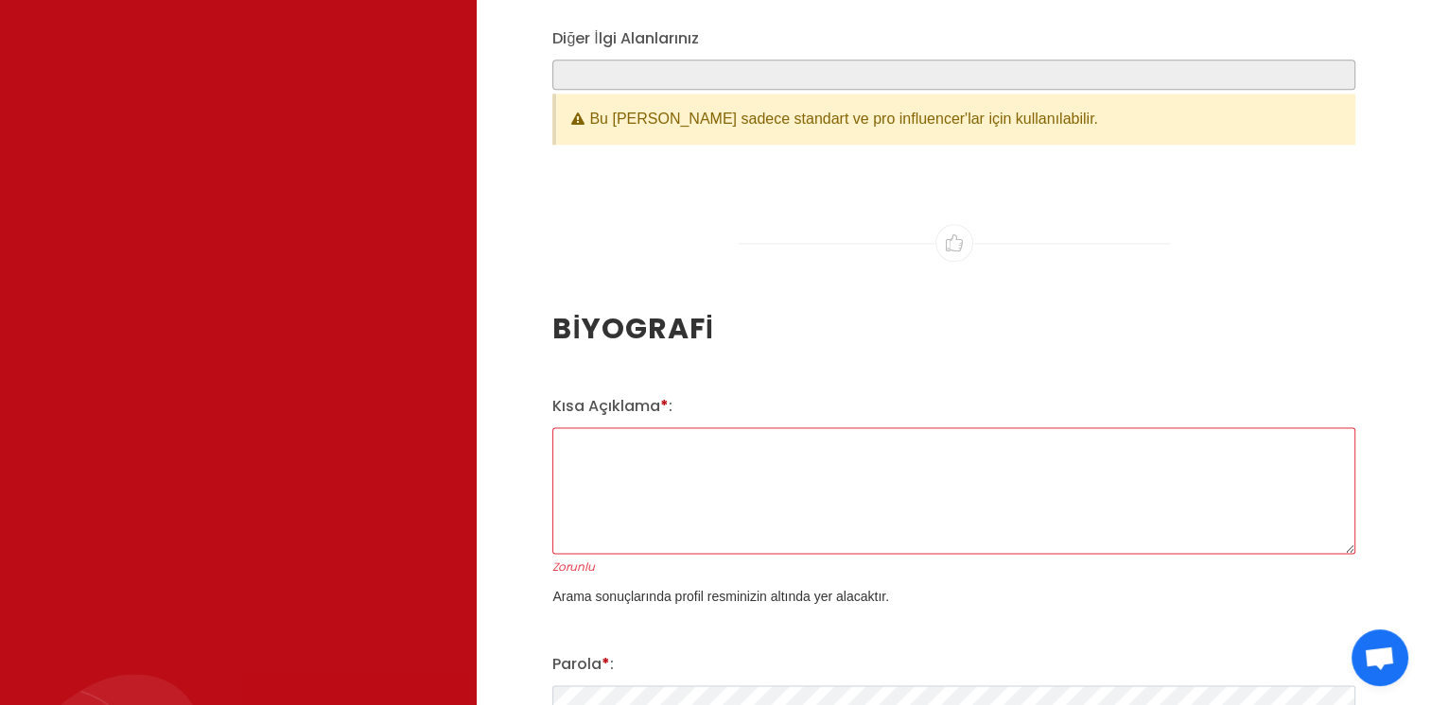
click at [846, 486] on textarea "[PERSON_NAME] * :" at bounding box center [953, 490] width 803 height 127
click at [614, 468] on textarea "[PERSON_NAME] * :" at bounding box center [953, 490] width 803 height 127
paste textarea "[PERSON_NAME] [PERSON_NAME]. Uzun yıllardır astrolojiyi hem kişisel yolculuğumd…"
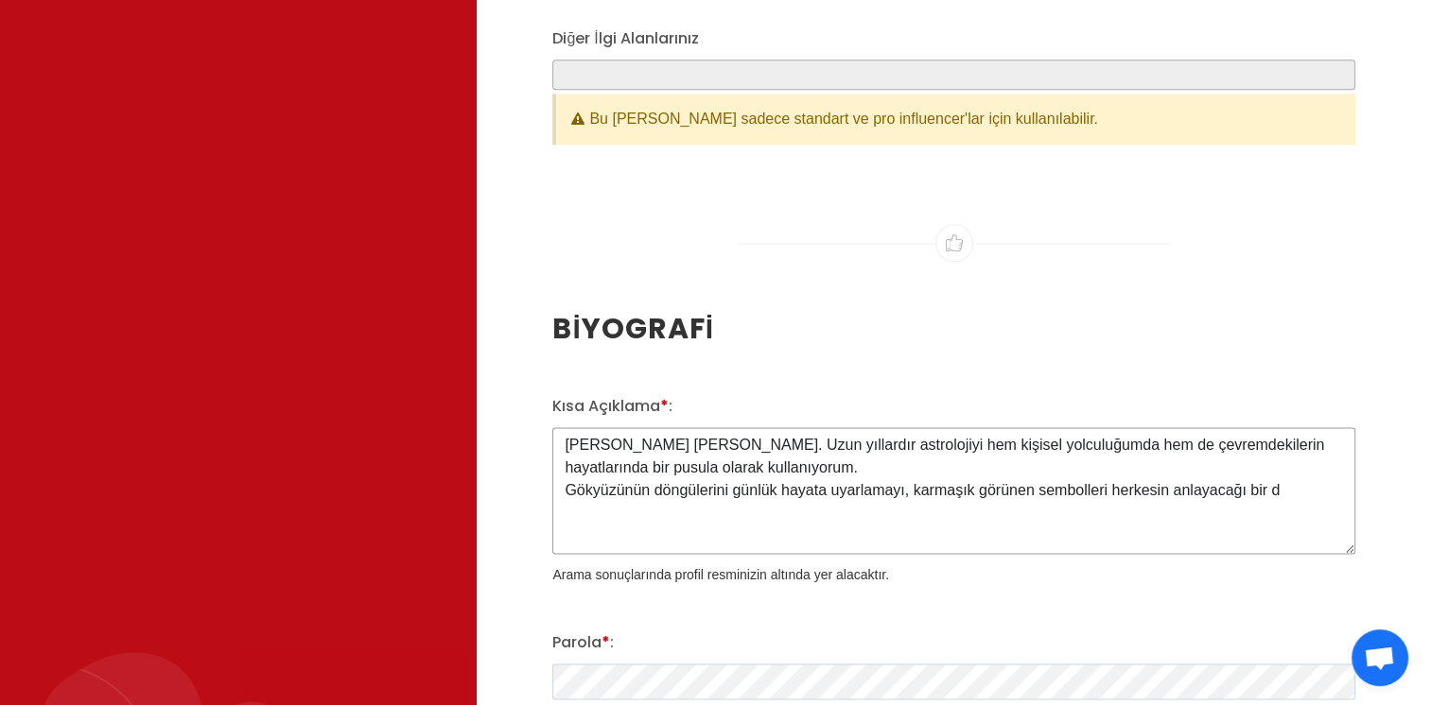
click at [1297, 496] on textarea "[PERSON_NAME] [PERSON_NAME]. Uzun yıllardır astrolojiyi hem kişisel yolculuğumd…" at bounding box center [953, 490] width 803 height 127
drag, startPoint x: 1297, startPoint y: 496, endPoint x: 553, endPoint y: 516, distance: 744.4
click at [553, 516] on textarea "[PERSON_NAME] [PERSON_NAME]. Uzun yıllardır astrolojiyi hem kişisel yolculuğumd…" at bounding box center [953, 490] width 803 height 127
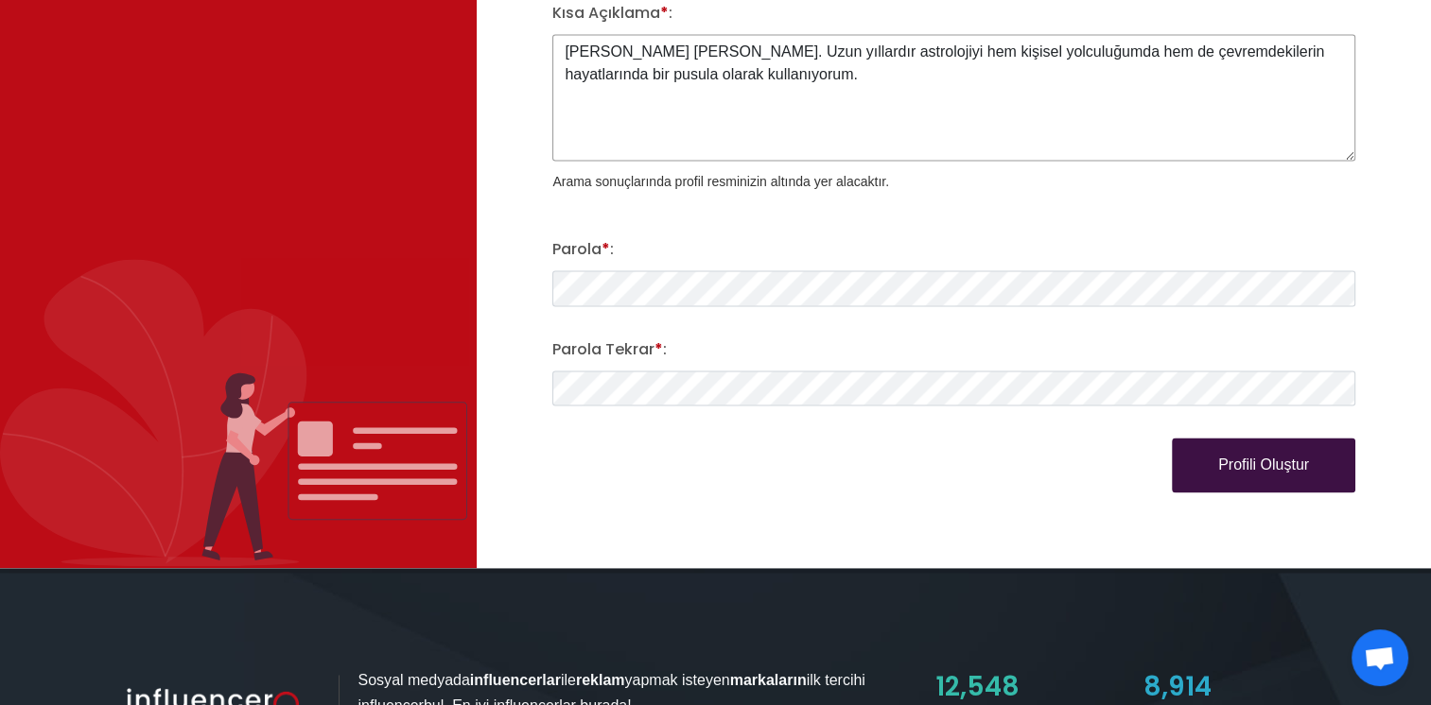
scroll to position [2837, 0]
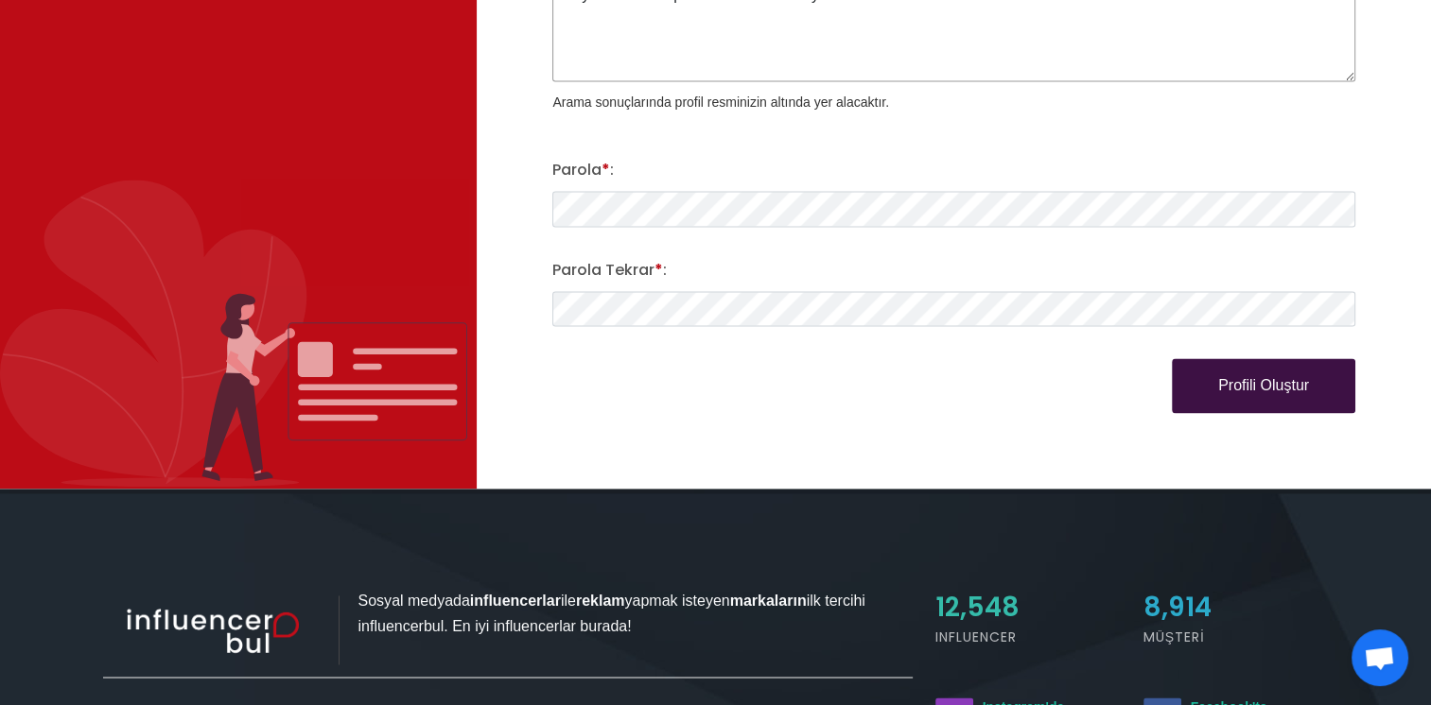
type textarea "[PERSON_NAME] [PERSON_NAME]. Uzun yıllardır astrolojiyi hem kişisel yolculuğumd…"
click at [1237, 371] on button "Profili Oluştur" at bounding box center [1262, 385] width 183 height 55
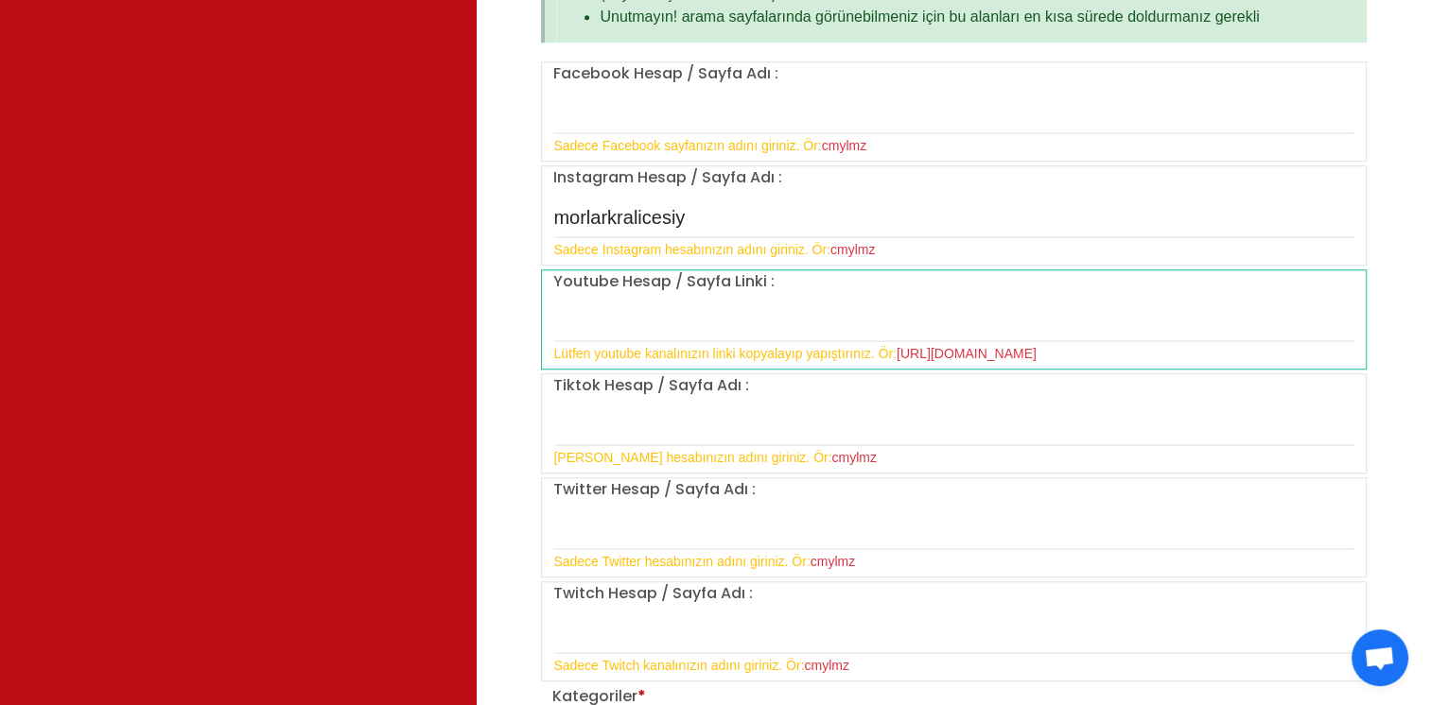
scroll to position [1324, 0]
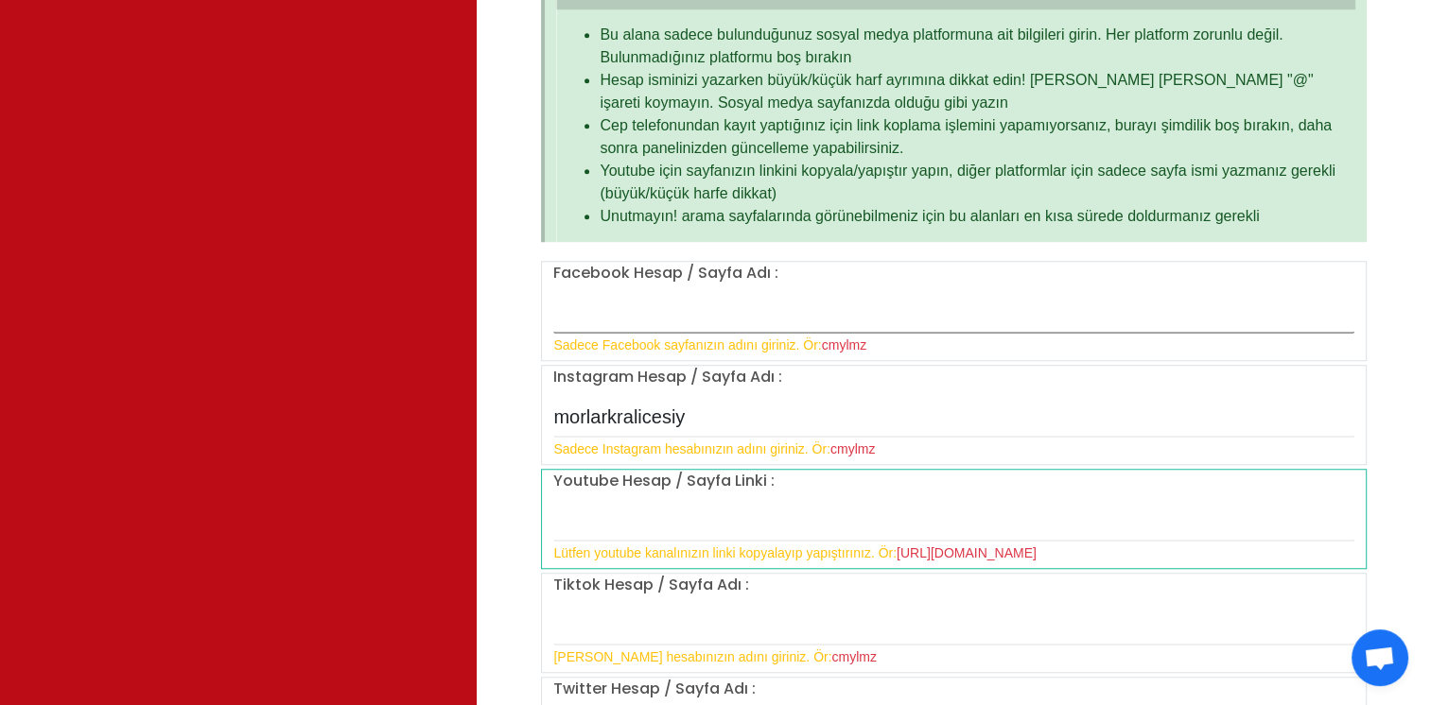
click at [652, 320] on input "text" at bounding box center [953, 314] width 801 height 40
type input "yok"
click at [682, 516] on input "text" at bounding box center [953, 522] width 801 height 40
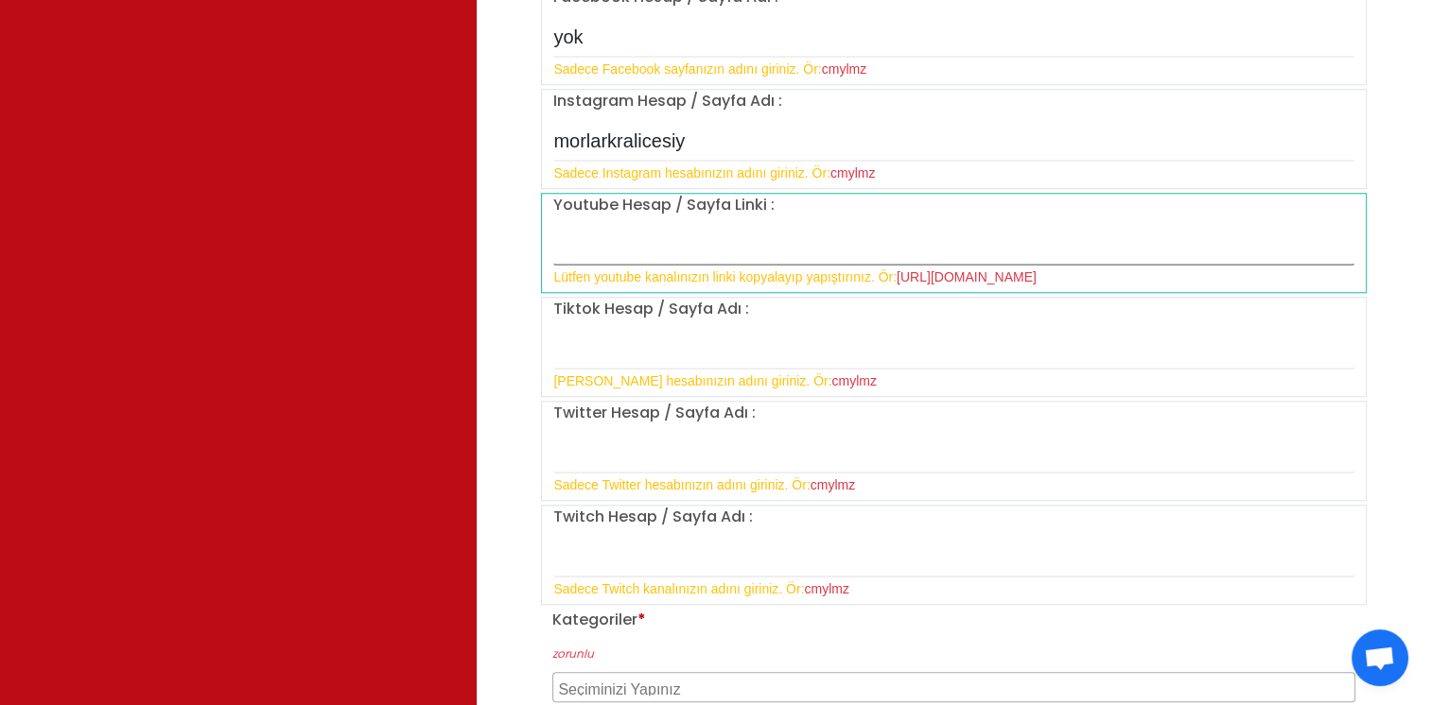
scroll to position [1607, 0]
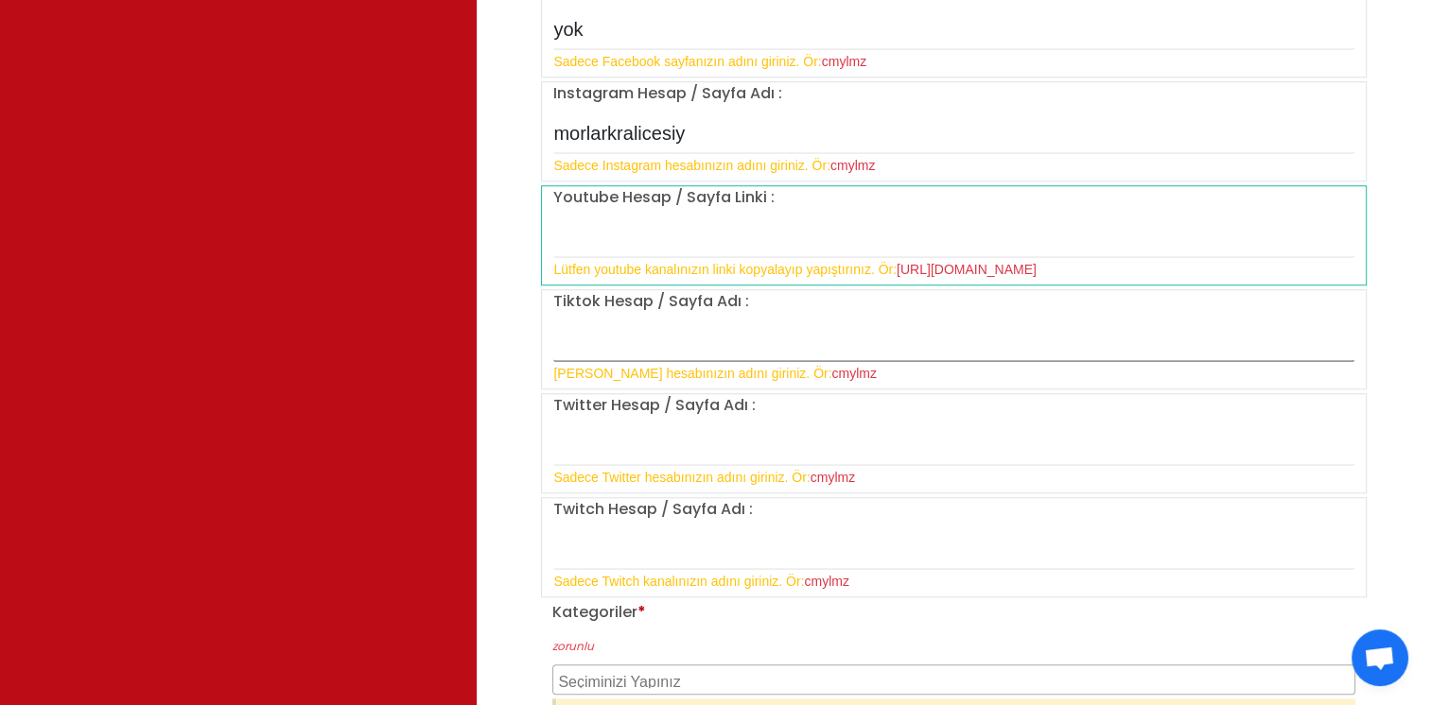
click at [607, 352] on input "text" at bounding box center [953, 342] width 801 height 40
type input "yok"
click at [606, 437] on input "text" at bounding box center [953, 446] width 801 height 40
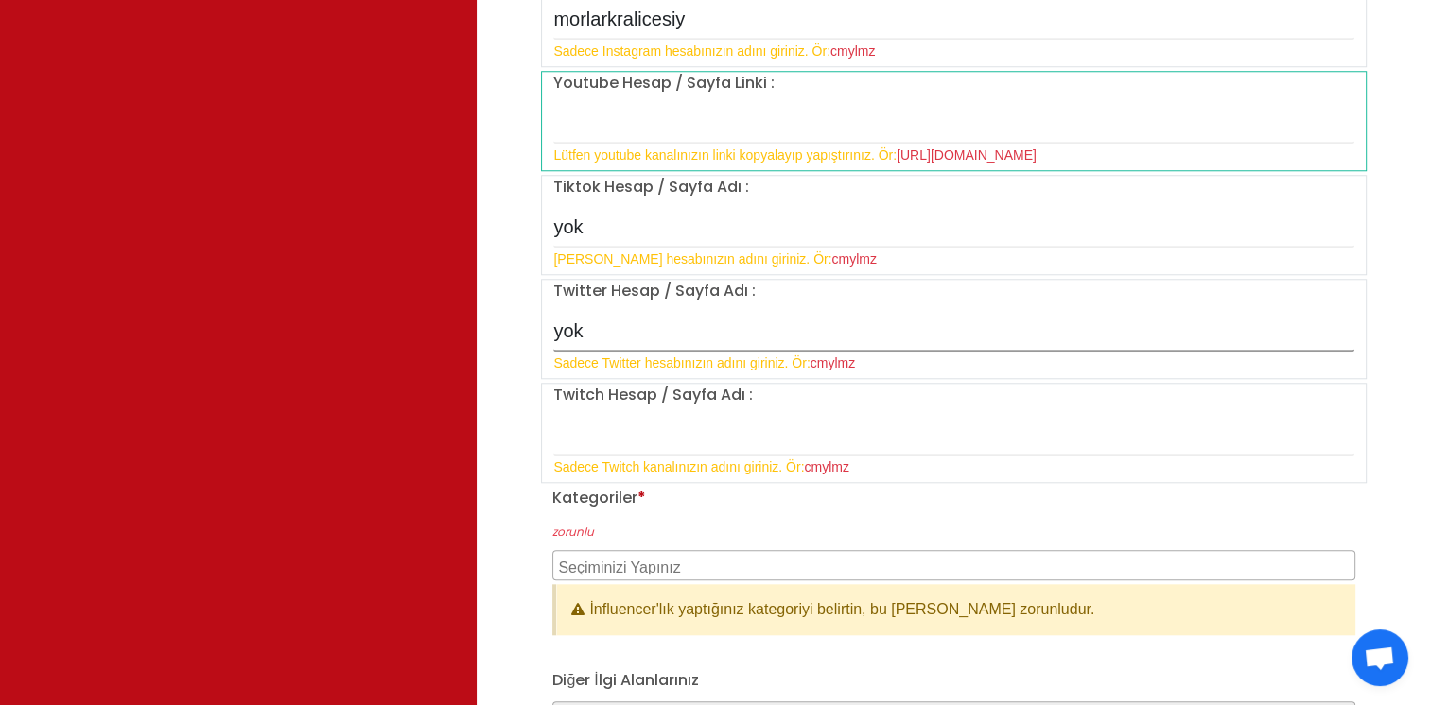
scroll to position [1796, 0]
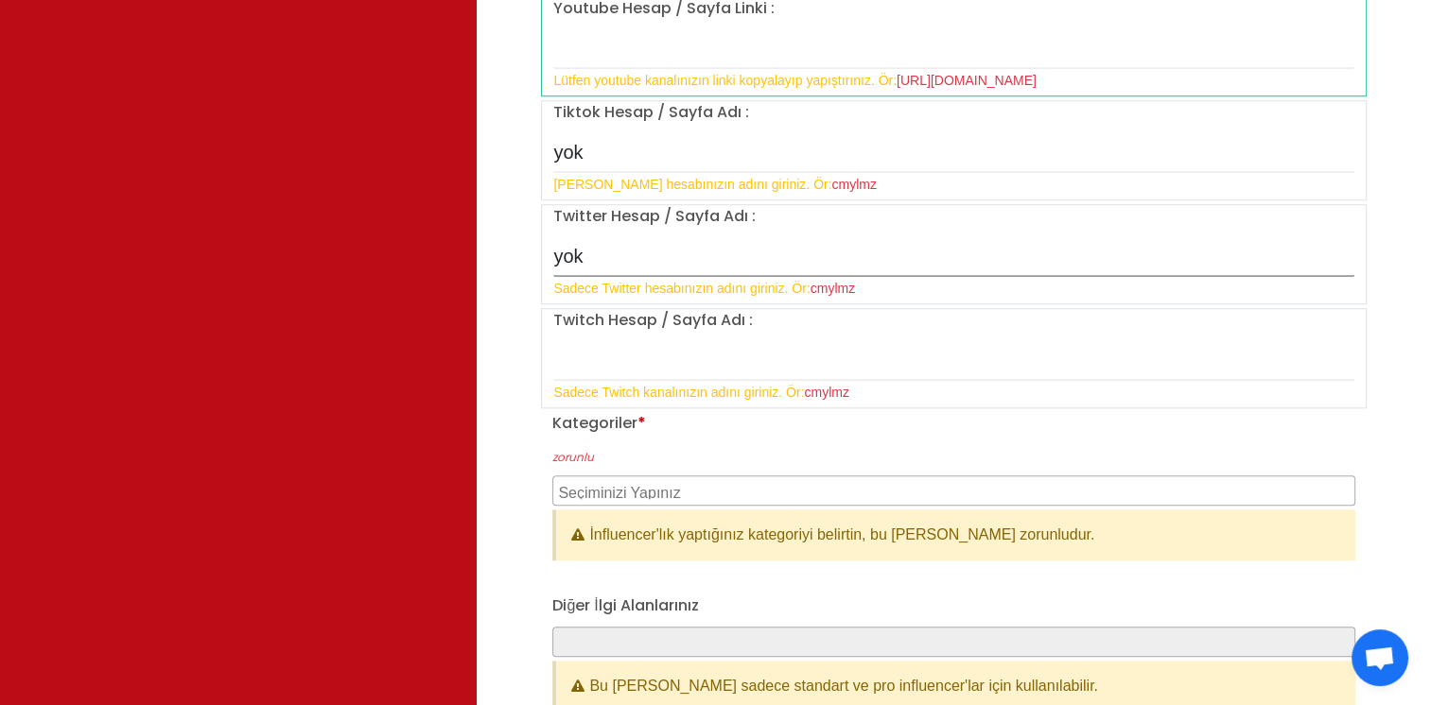
type input "yok"
click at [614, 365] on input "text" at bounding box center [953, 361] width 801 height 40
type input "yok"
click at [605, 458] on label "zorunlu" at bounding box center [953, 457] width 803 height 17
click at [607, 486] on textarea "Search" at bounding box center [956, 490] width 796 height 17
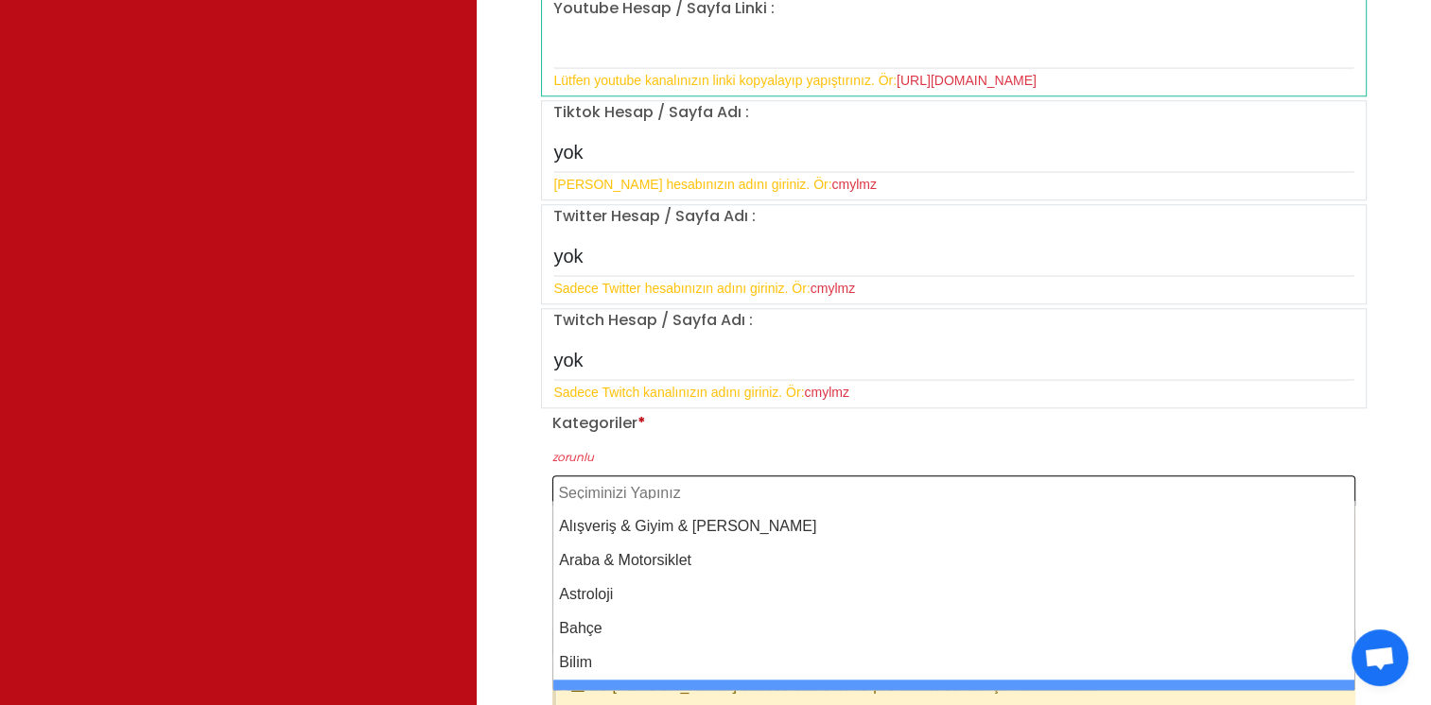
scroll to position [0, 0]
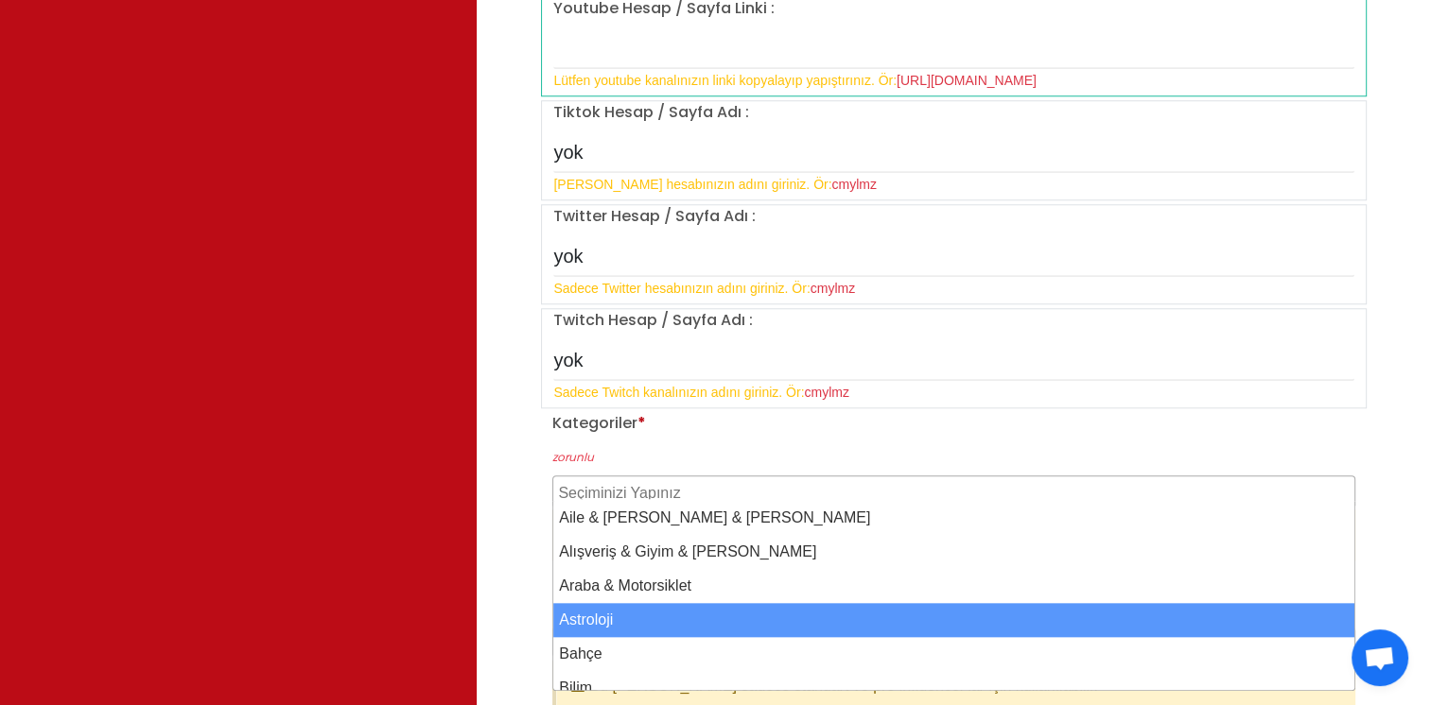
select select "4"
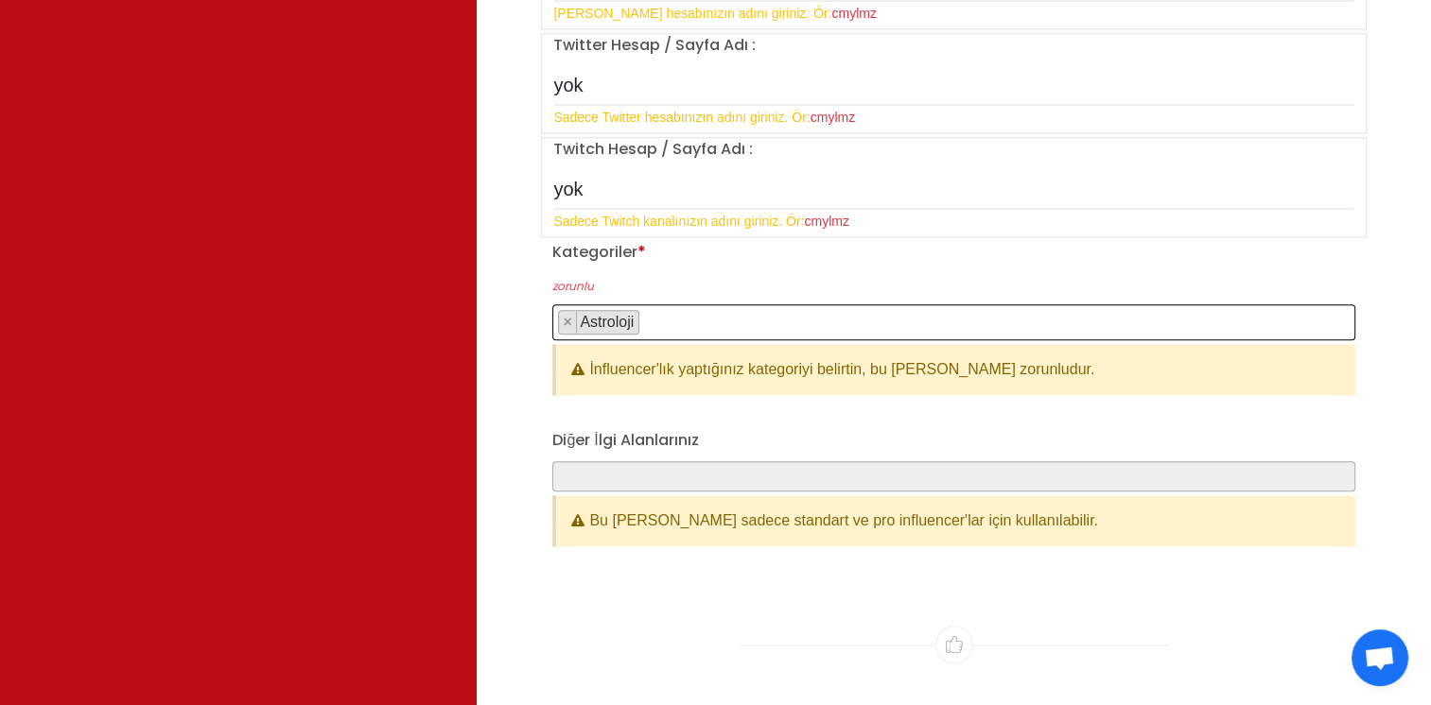
scroll to position [2080, 0]
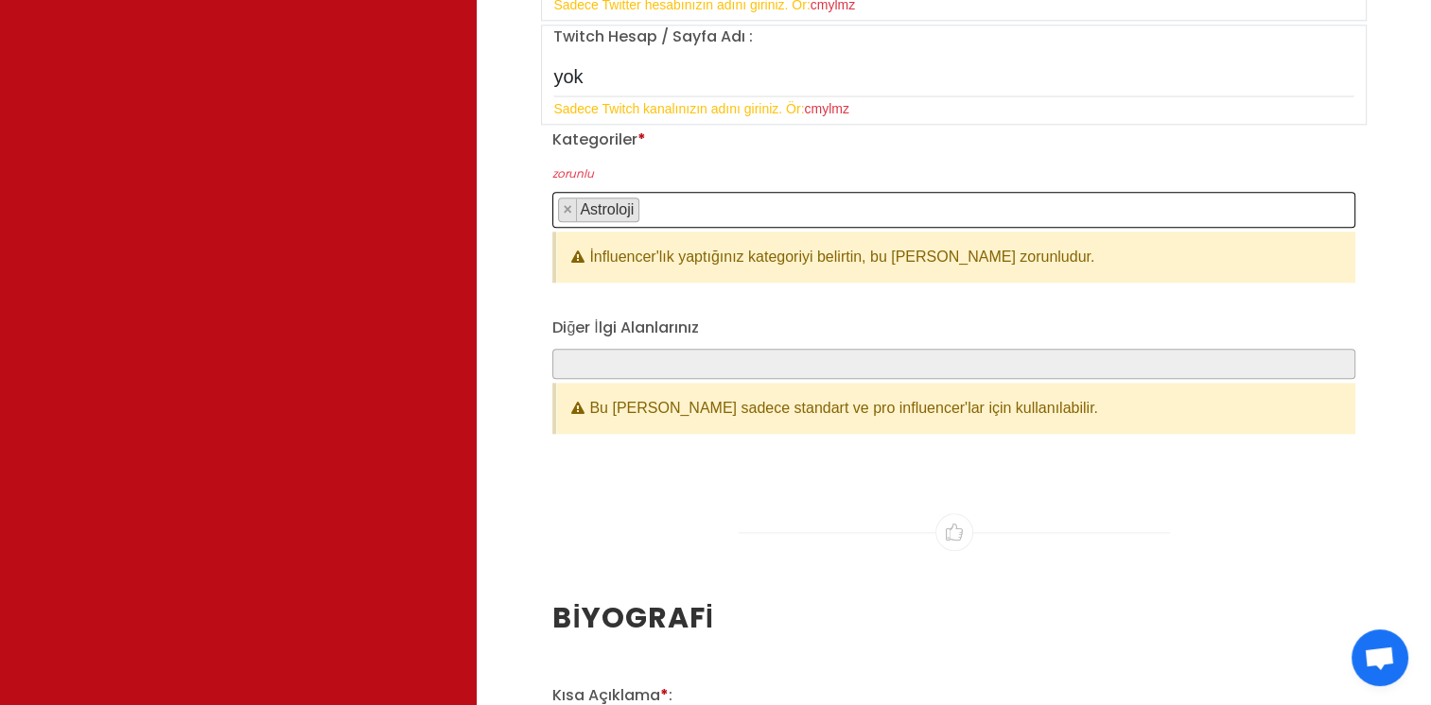
click at [630, 357] on span at bounding box center [953, 364] width 803 height 30
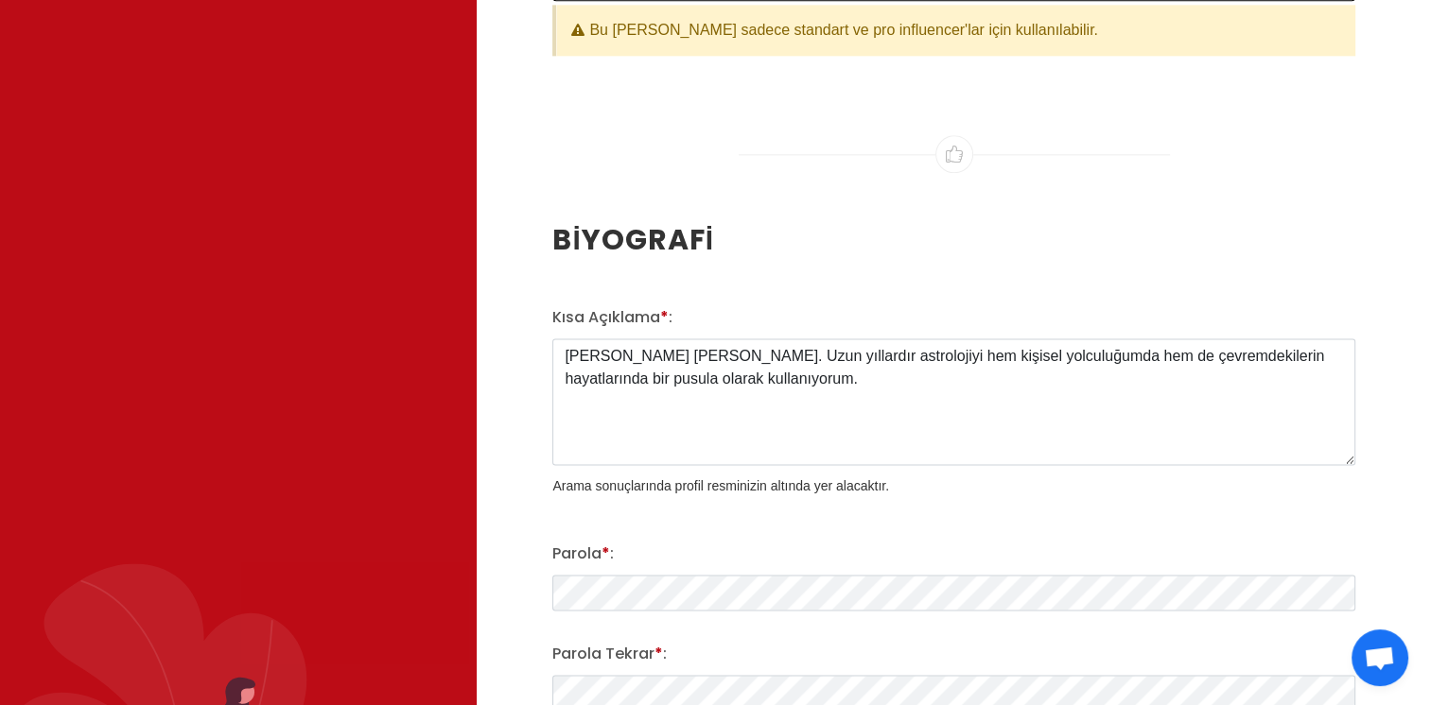
scroll to position [2931, 0]
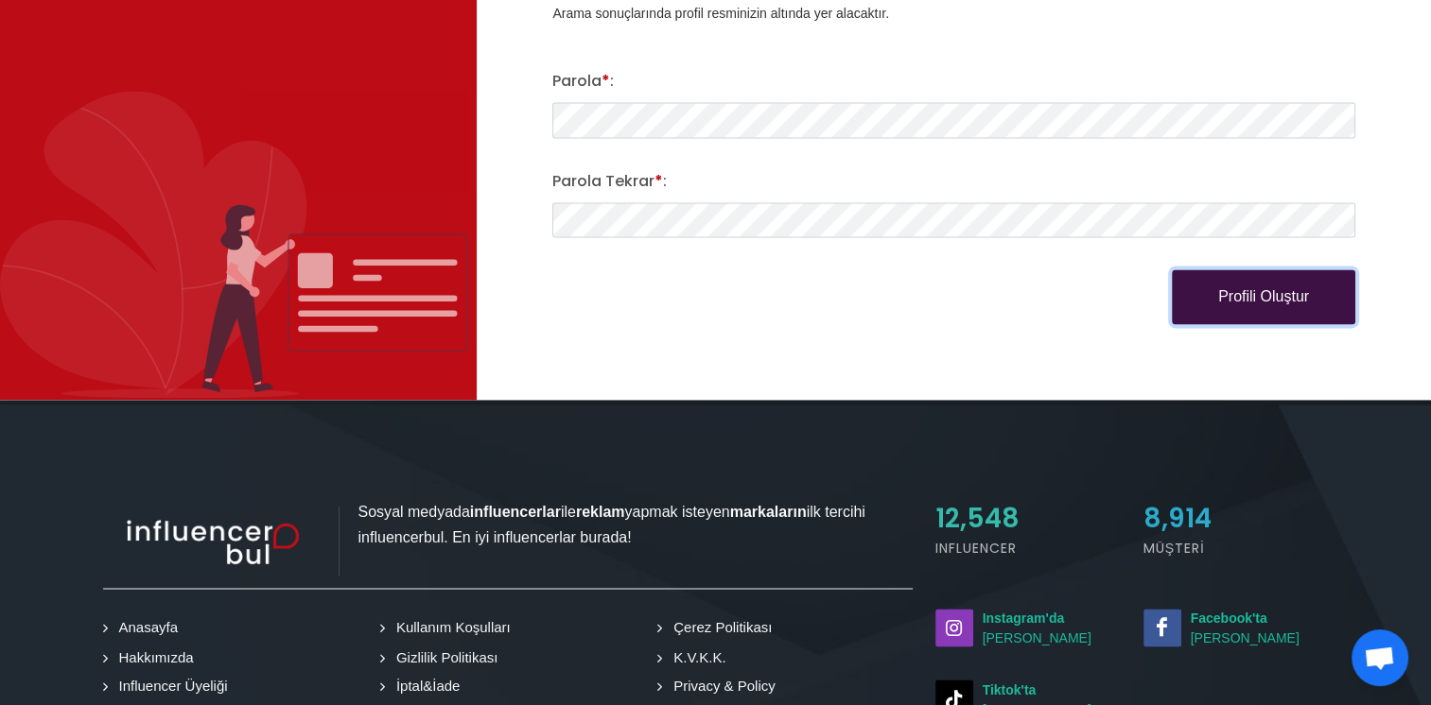
click at [1275, 286] on button "Profili Oluştur" at bounding box center [1262, 296] width 183 height 55
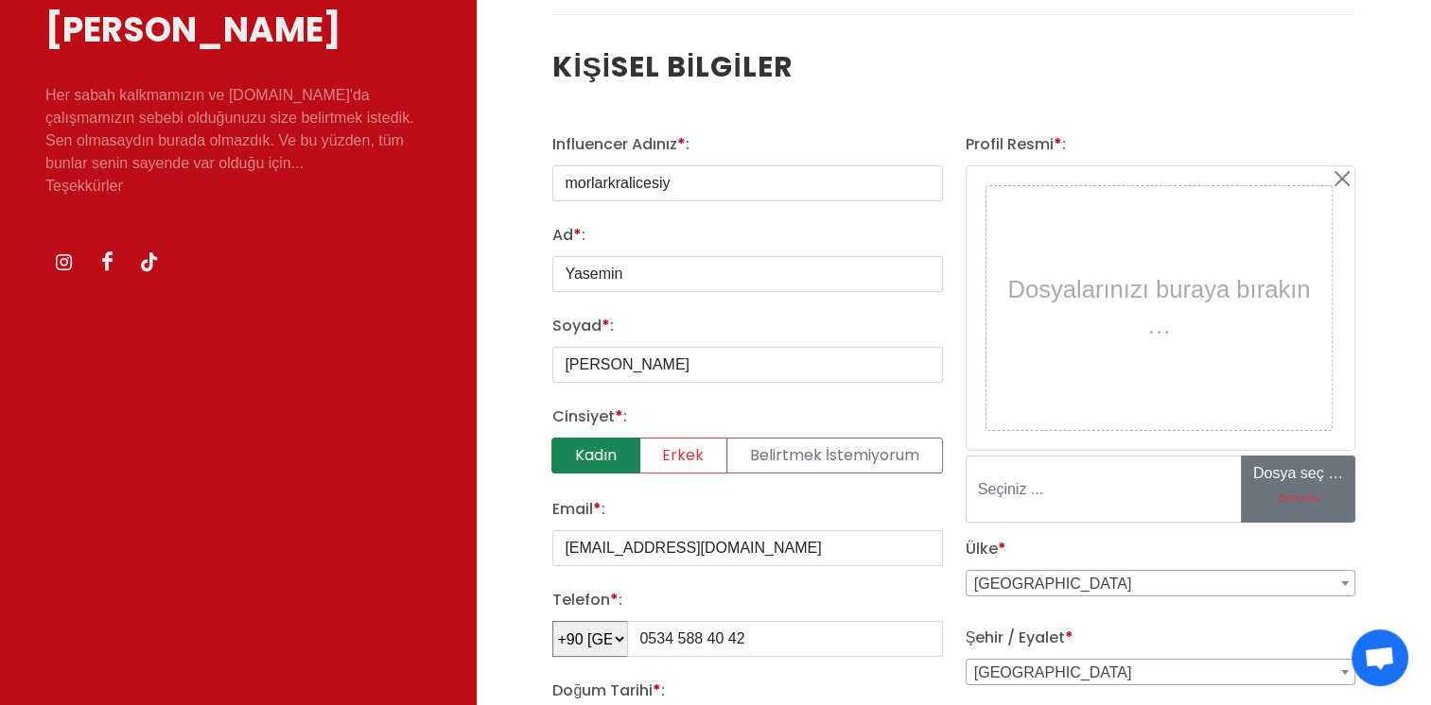
scroll to position [0, 0]
